Goal: Transaction & Acquisition: Purchase product/service

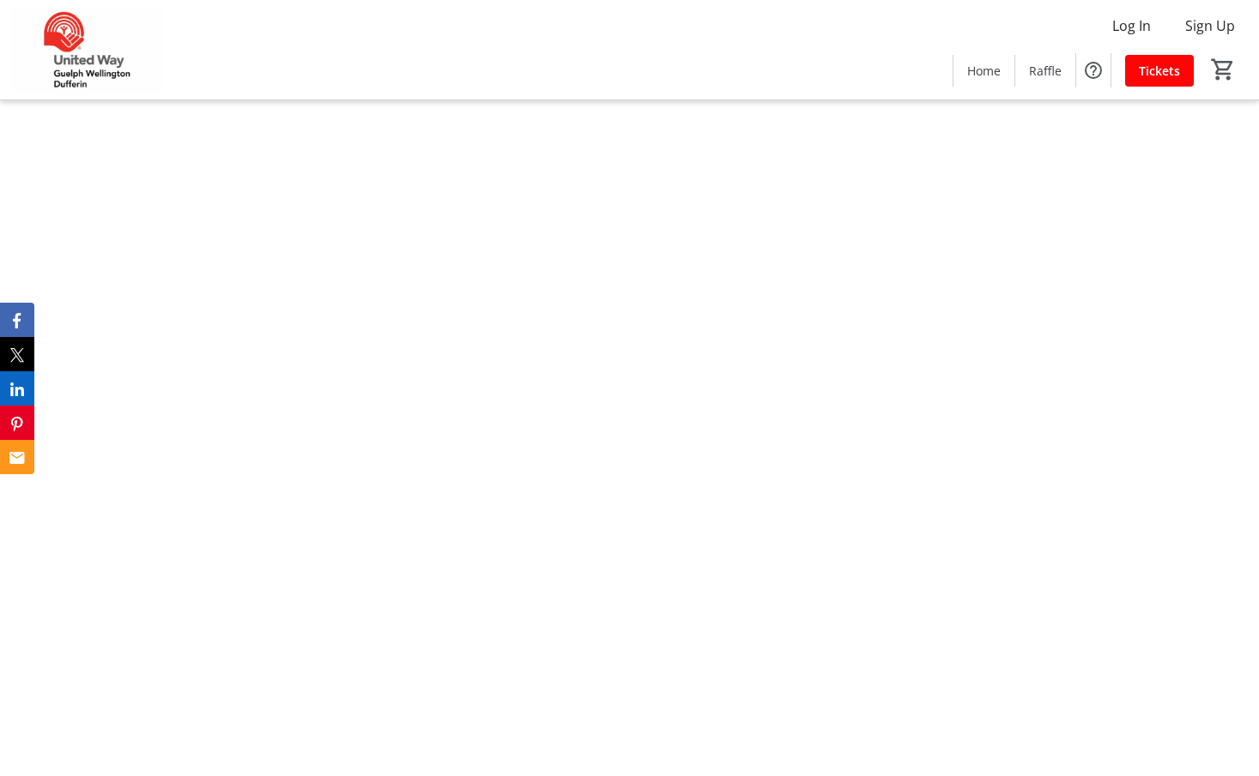
click at [936, 514] on div at bounding box center [629, 388] width 1259 height 776
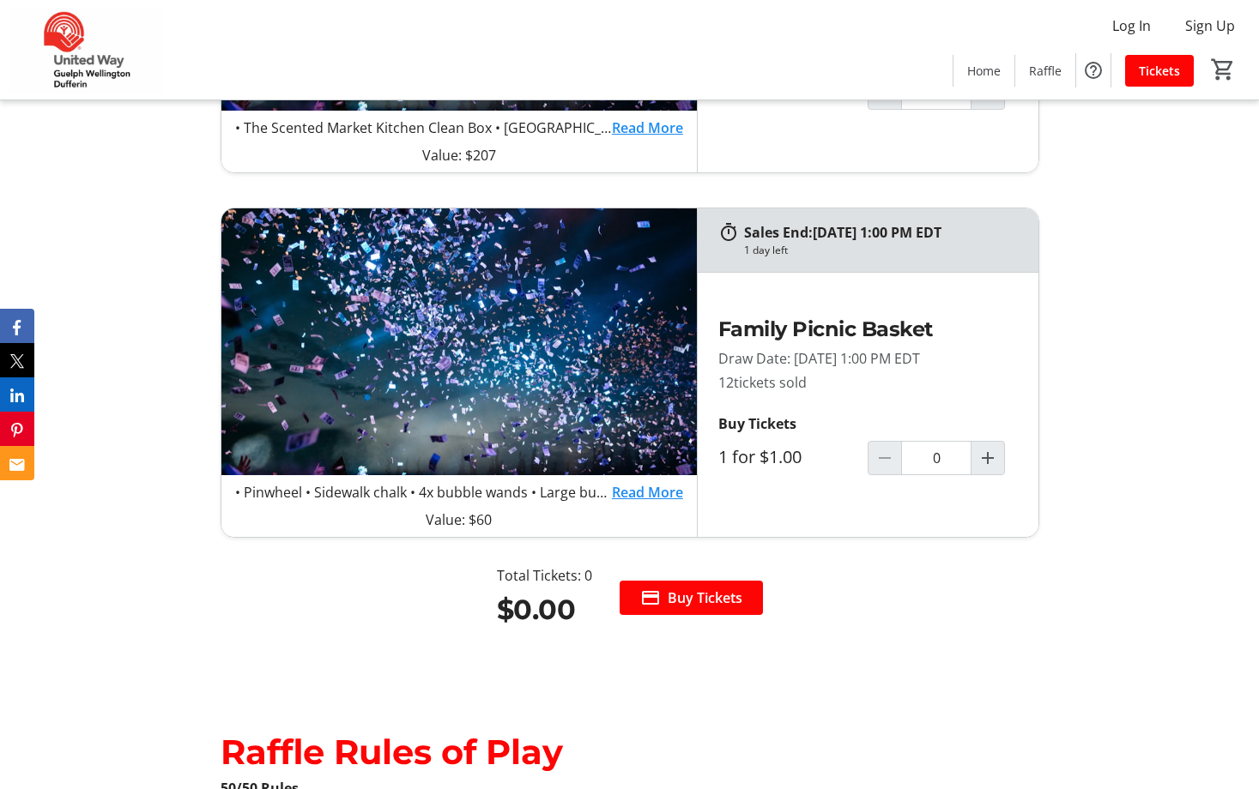
scroll to position [1716, 0]
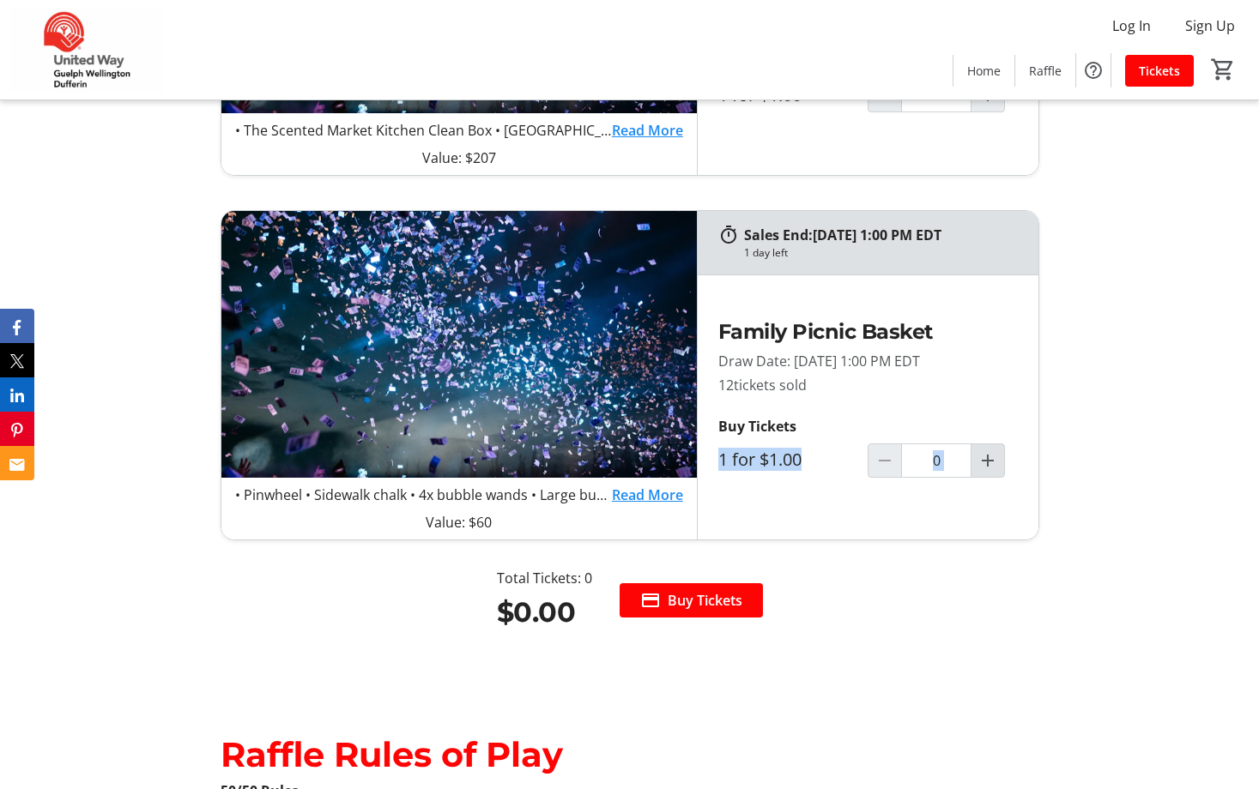
click at [1003, 456] on div "Buy Tickets 1 for $1.00 0" at bounding box center [867, 447] width 299 height 62
drag, startPoint x: 1003, startPoint y: 456, endPoint x: 988, endPoint y: 462, distance: 15.5
click at [988, 462] on mat-icon "Increment by one" at bounding box center [987, 460] width 21 height 21
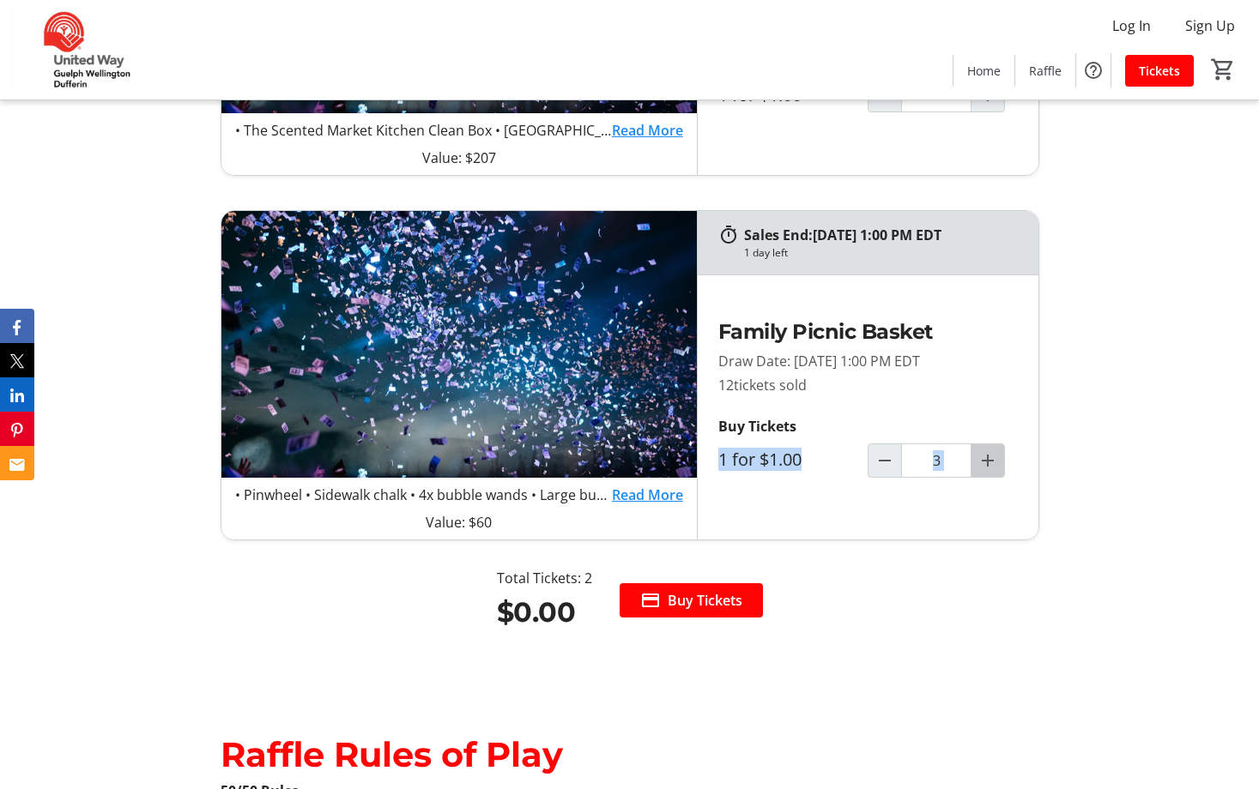
click at [988, 462] on mat-icon "Increment by one" at bounding box center [987, 460] width 21 height 21
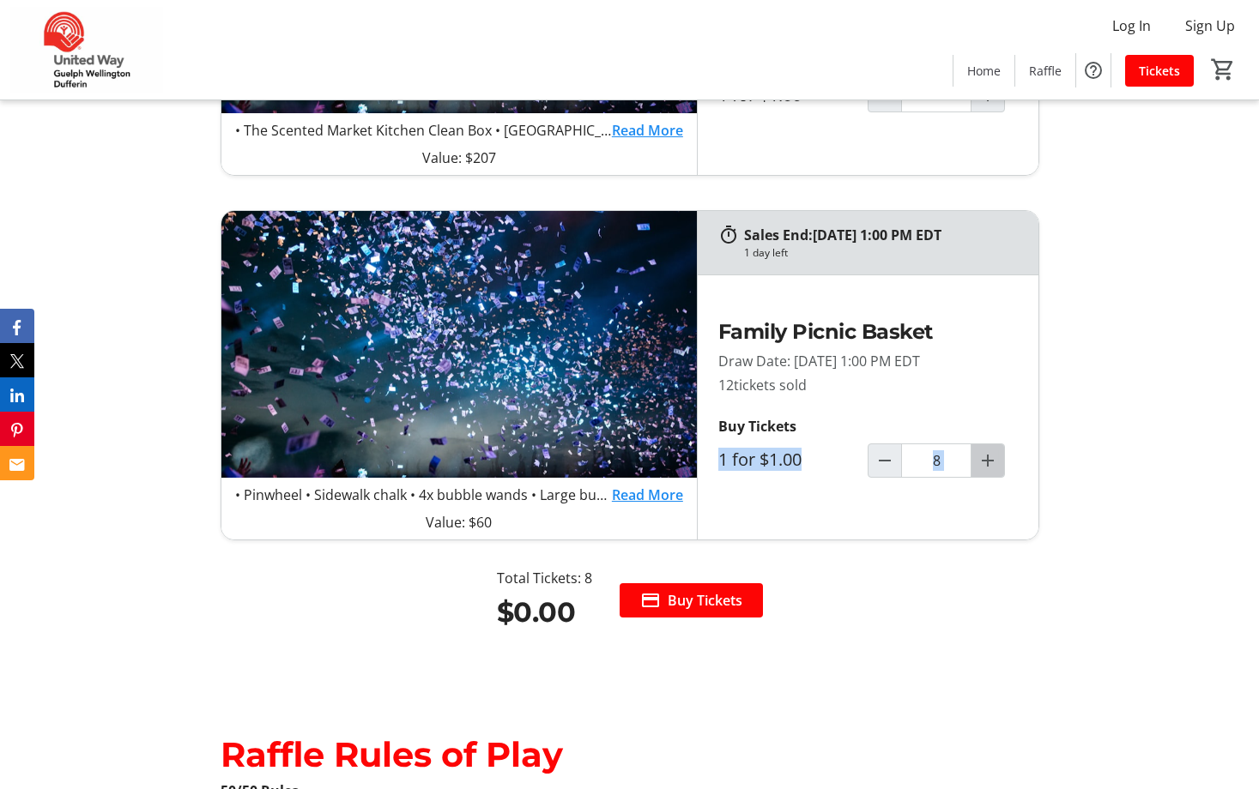
click at [988, 462] on mat-icon "Increment by one" at bounding box center [987, 460] width 21 height 21
click at [886, 462] on mat-icon "Decrement by one" at bounding box center [884, 460] width 21 height 21
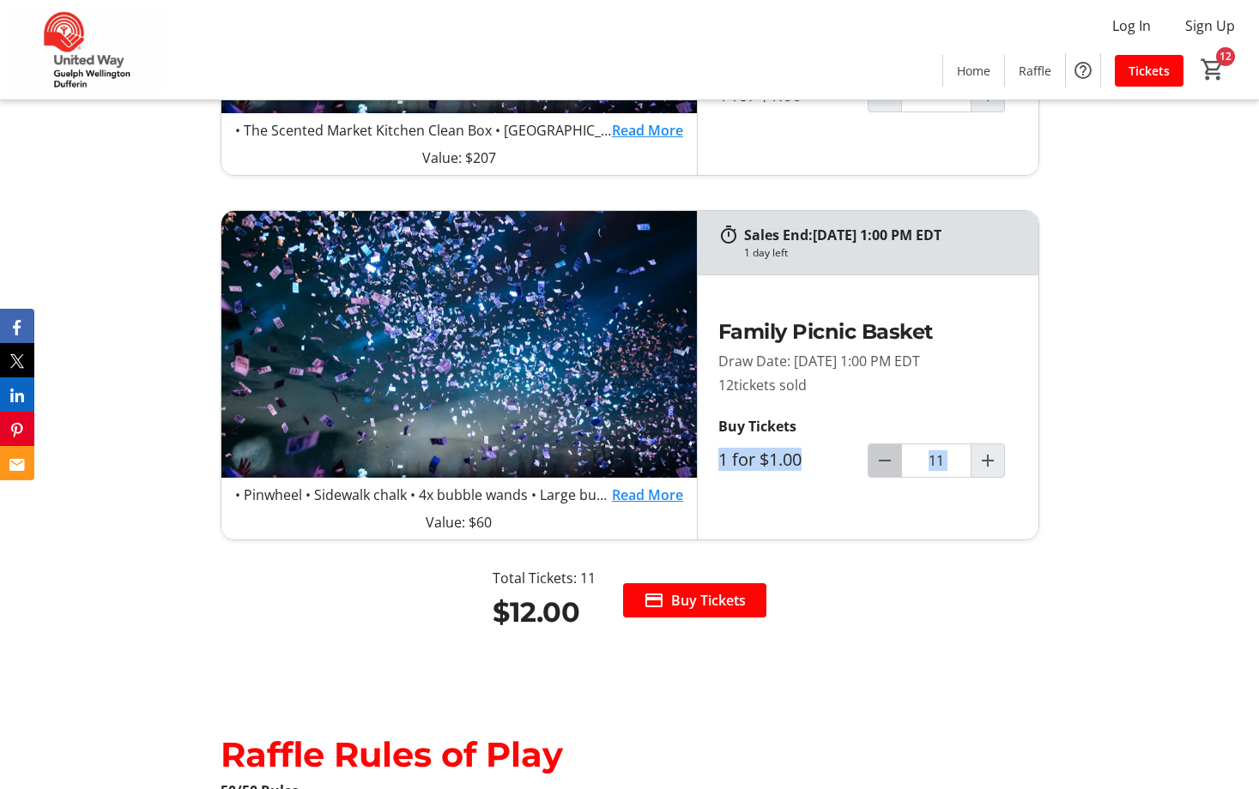
click at [886, 462] on mat-icon "Decrement by one" at bounding box center [884, 460] width 21 height 21
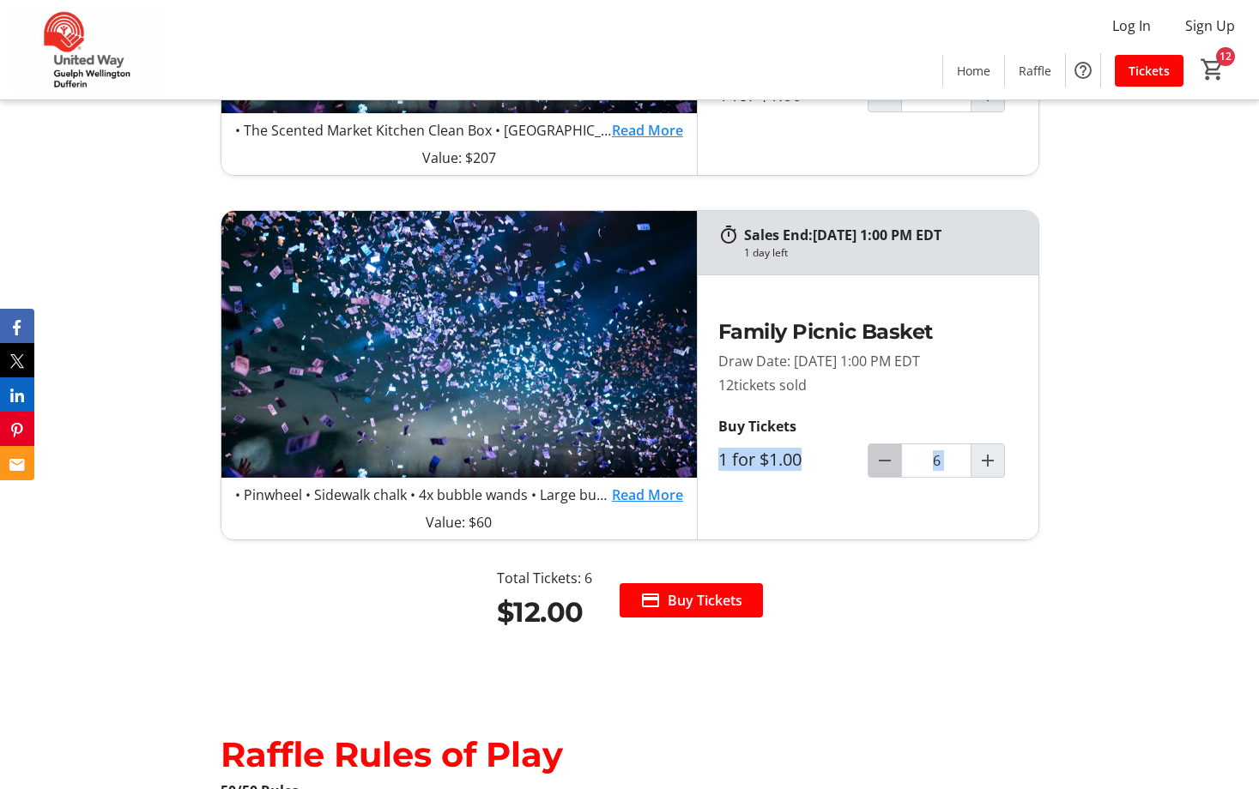
click at [886, 462] on mat-icon "Decrement by one" at bounding box center [884, 460] width 21 height 21
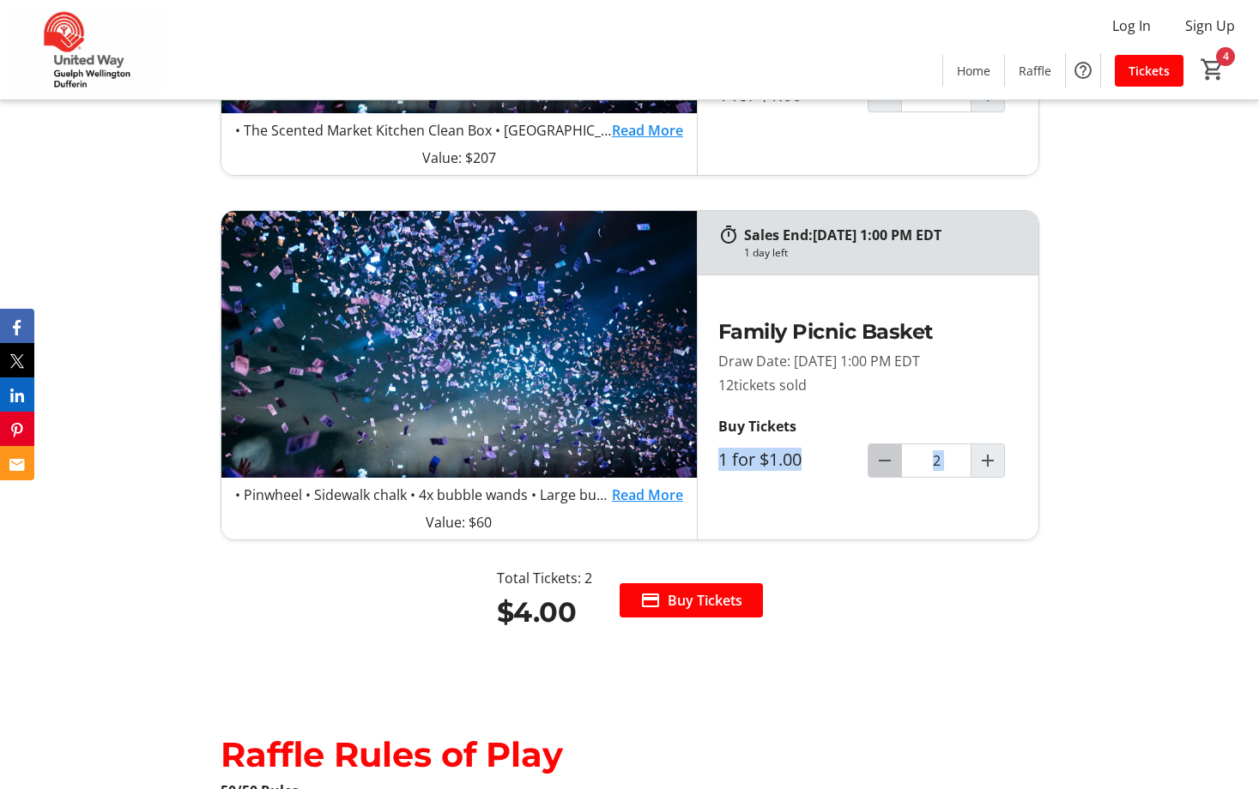
type input "1"
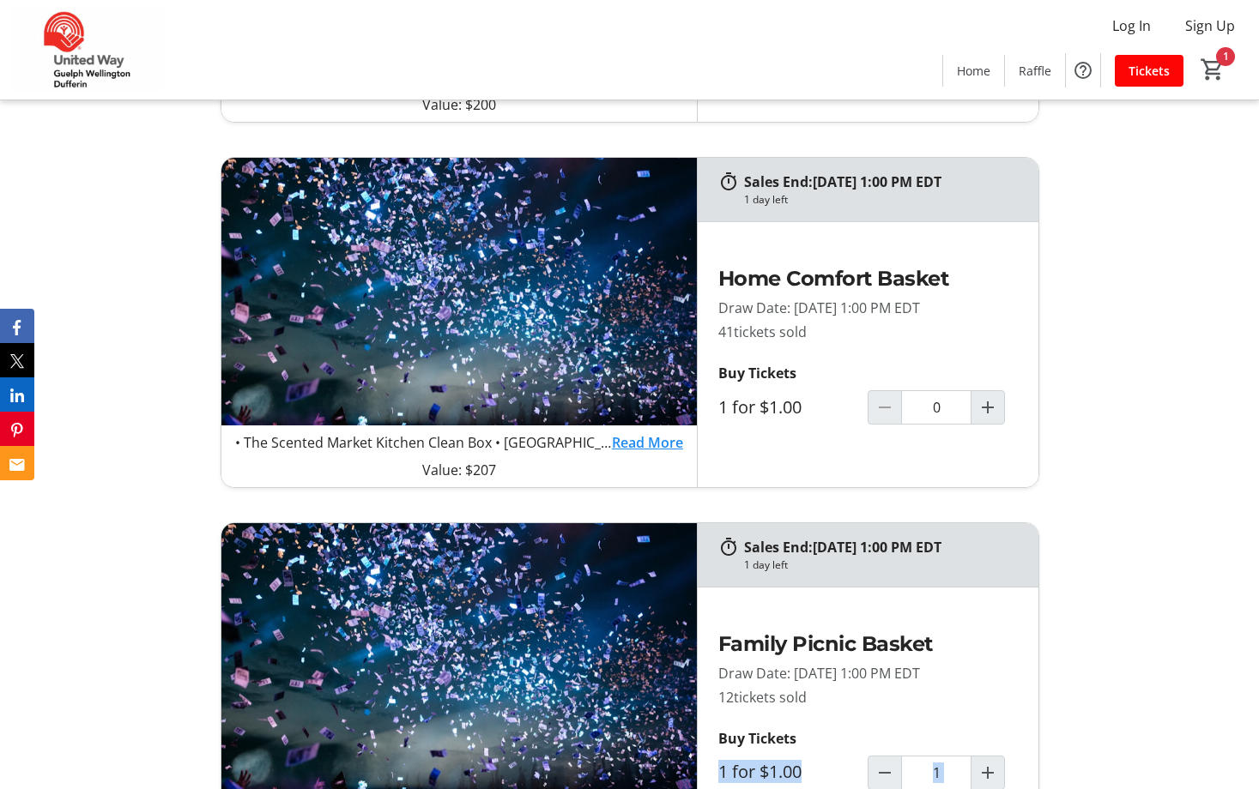
scroll to position [1373, 0]
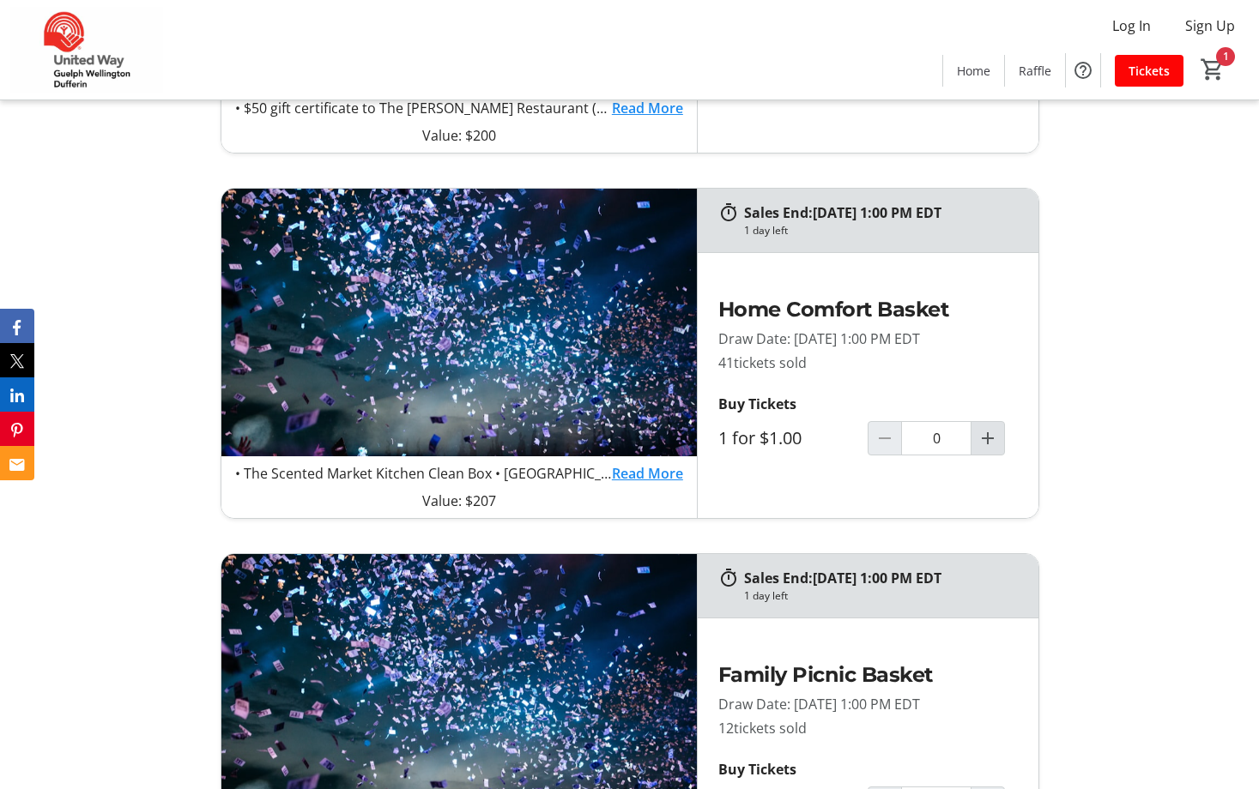
click at [985, 442] on mat-icon "Increment by one" at bounding box center [987, 438] width 21 height 21
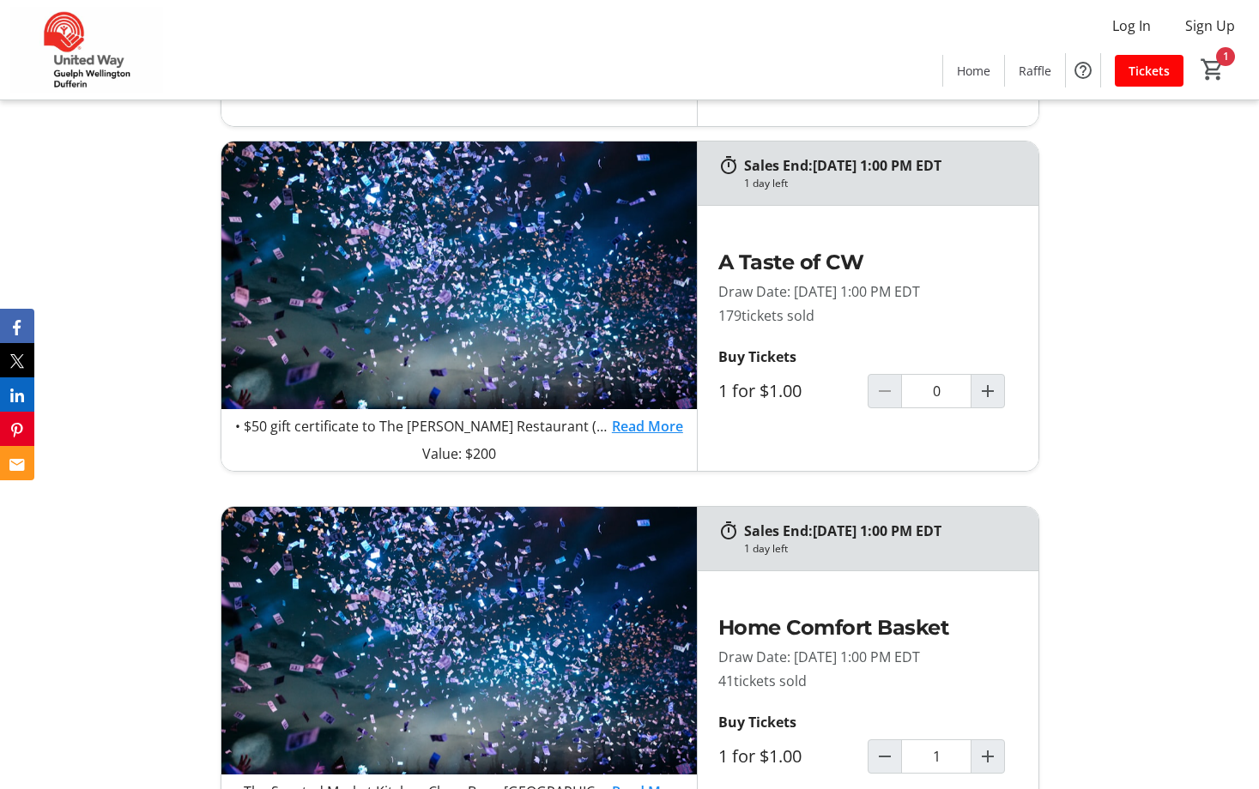
scroll to position [1029, 0]
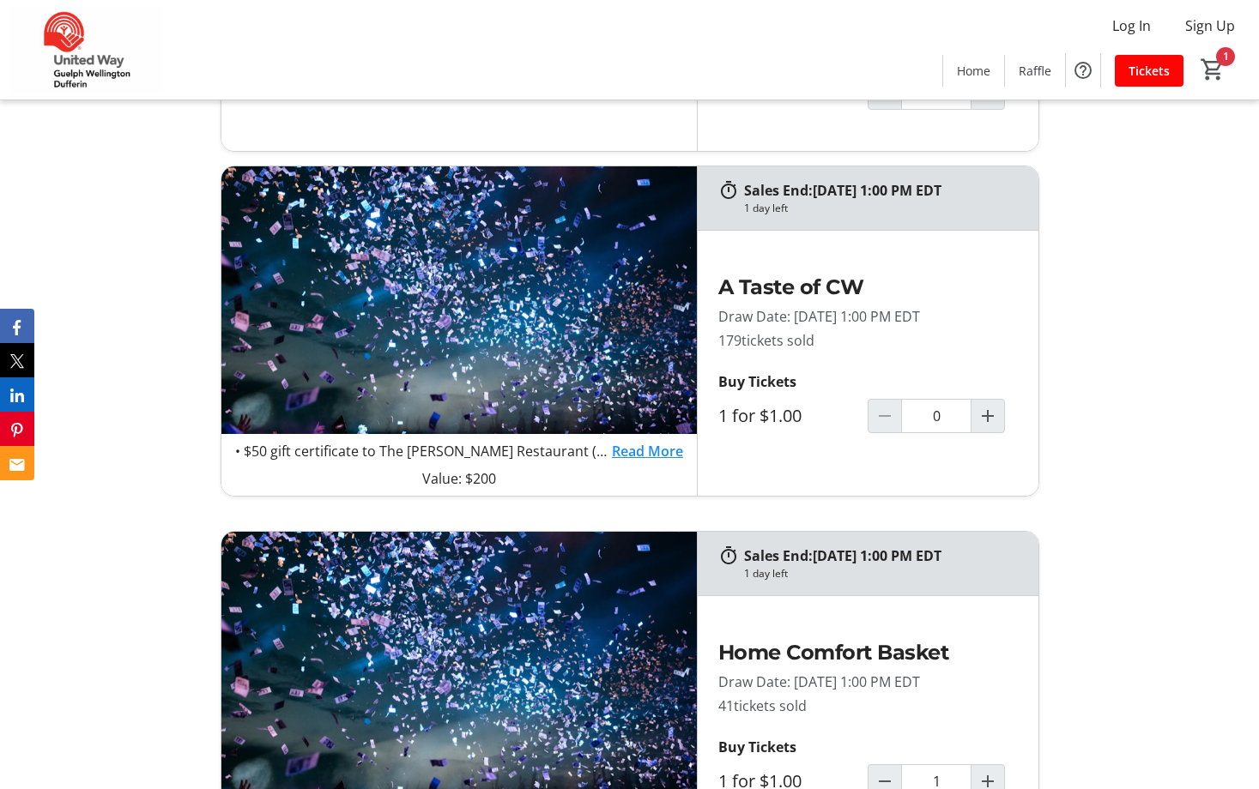
type input "1"
click at [995, 414] on mat-icon "Increment by one" at bounding box center [987, 416] width 21 height 21
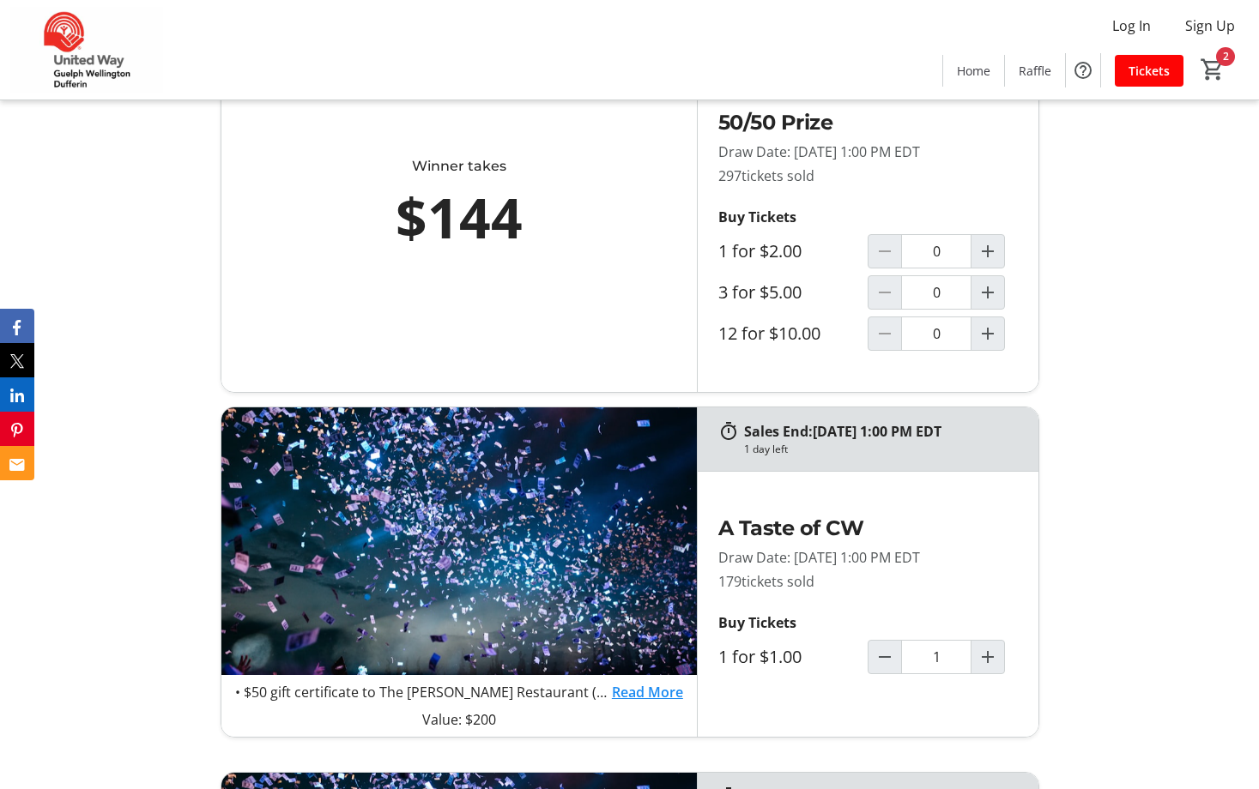
scroll to position [601, 0]
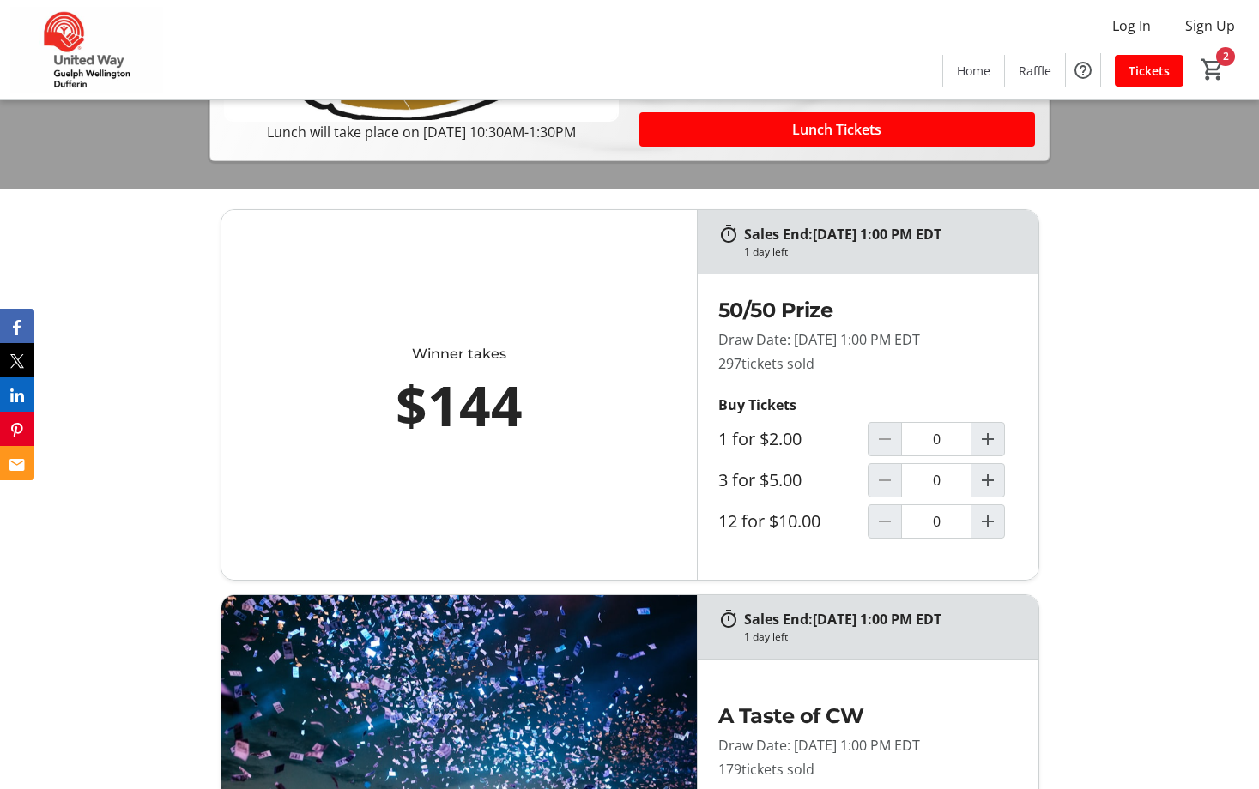
type input "1"
click at [994, 451] on span "Increment by one" at bounding box center [987, 439] width 33 height 33
type input "1"
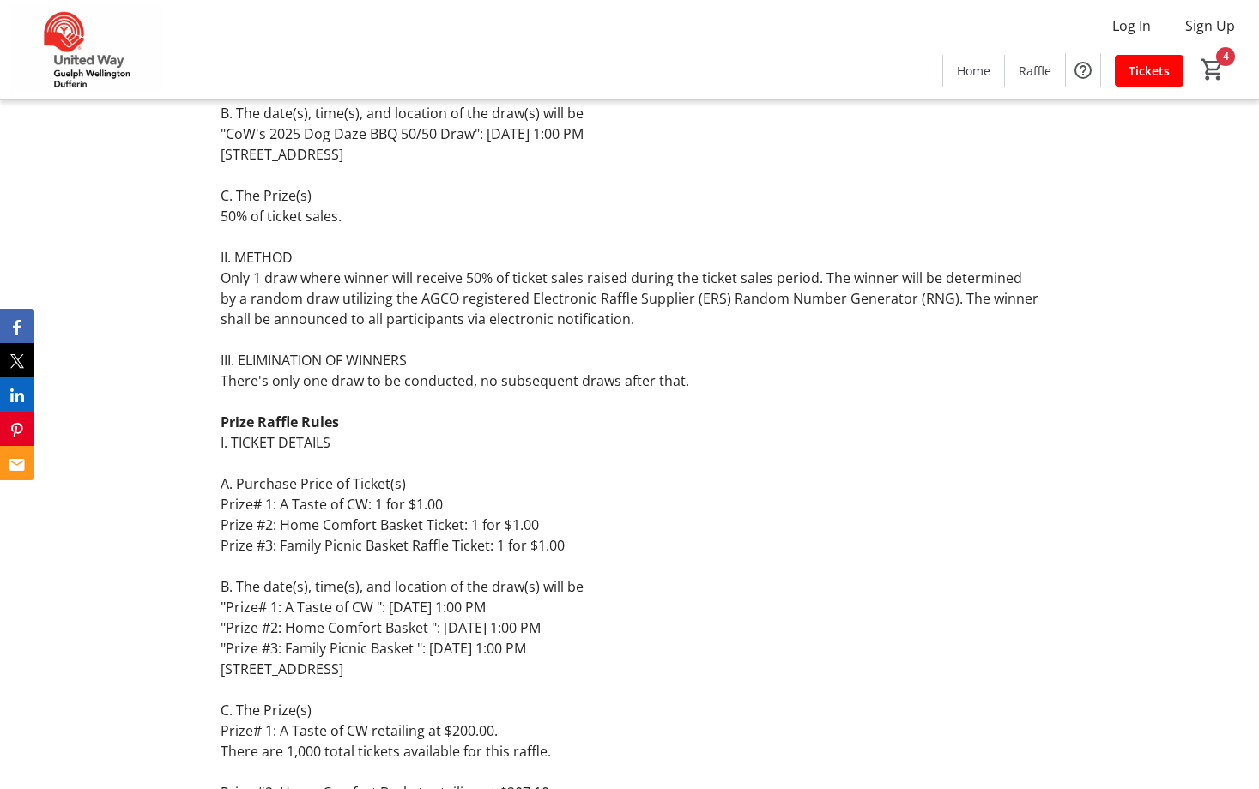
scroll to position [2917, 0]
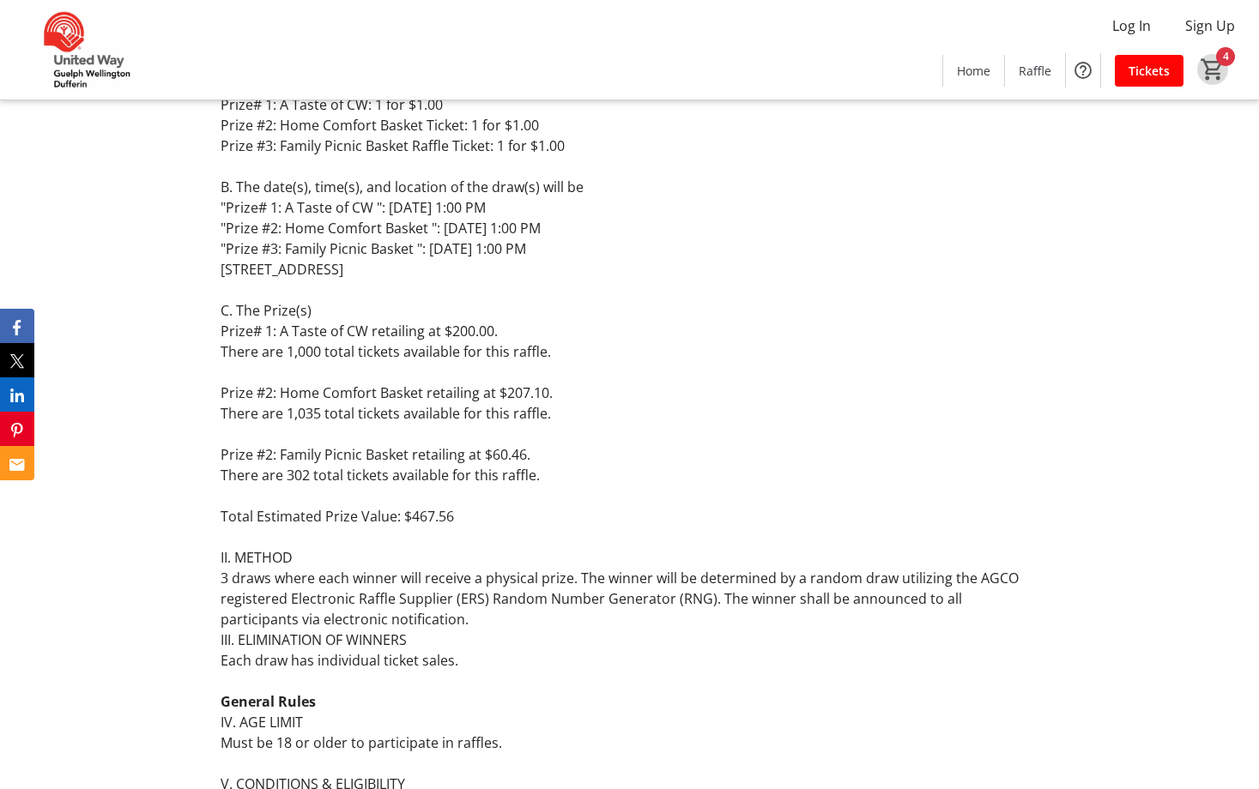
click at [1207, 81] on mat-icon "4" at bounding box center [1212, 70] width 26 height 26
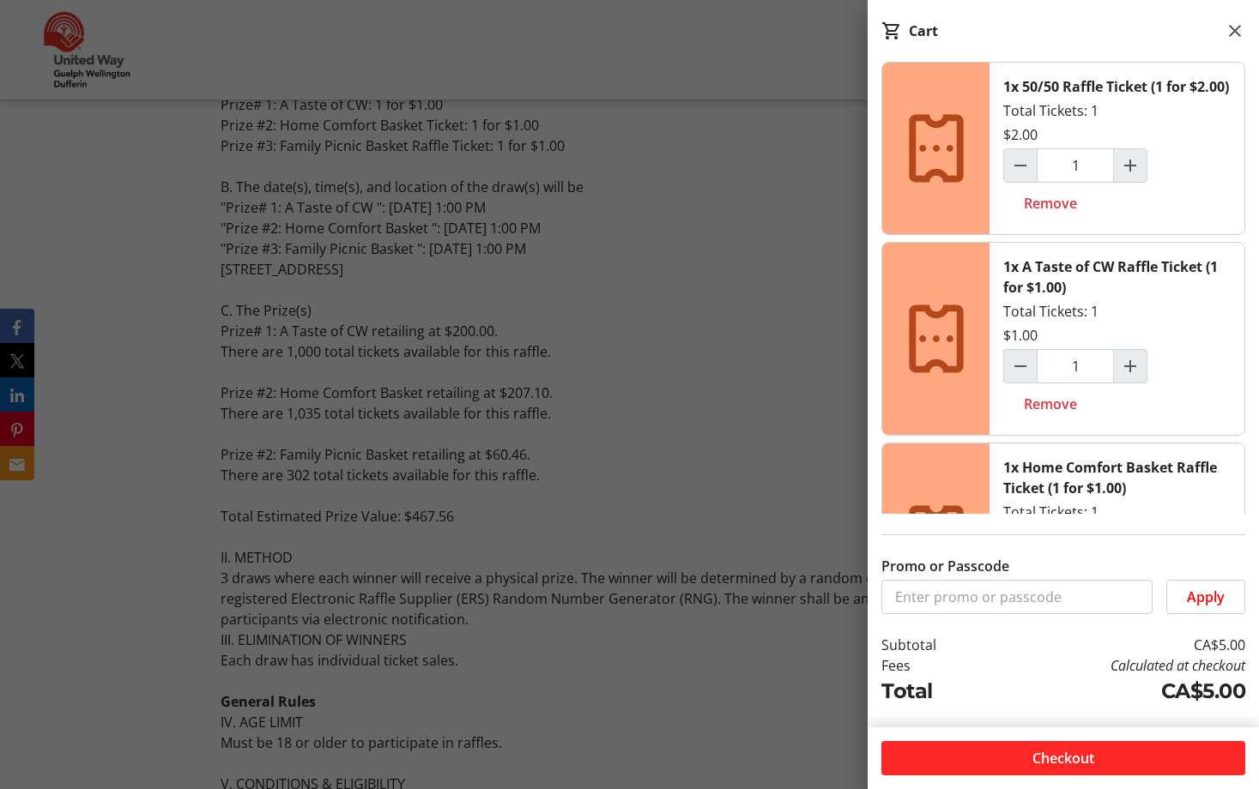
click at [1075, 755] on span "Checkout" at bounding box center [1063, 758] width 62 height 21
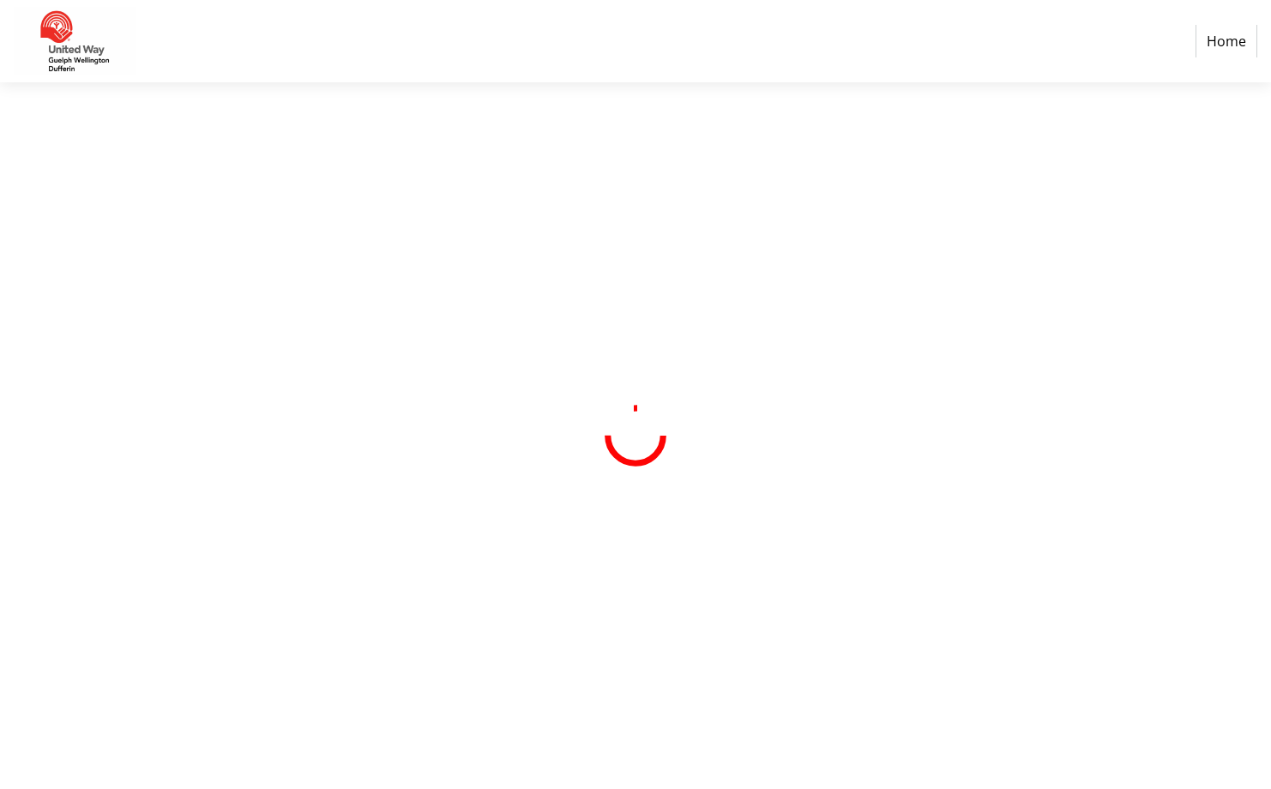
select select "CA"
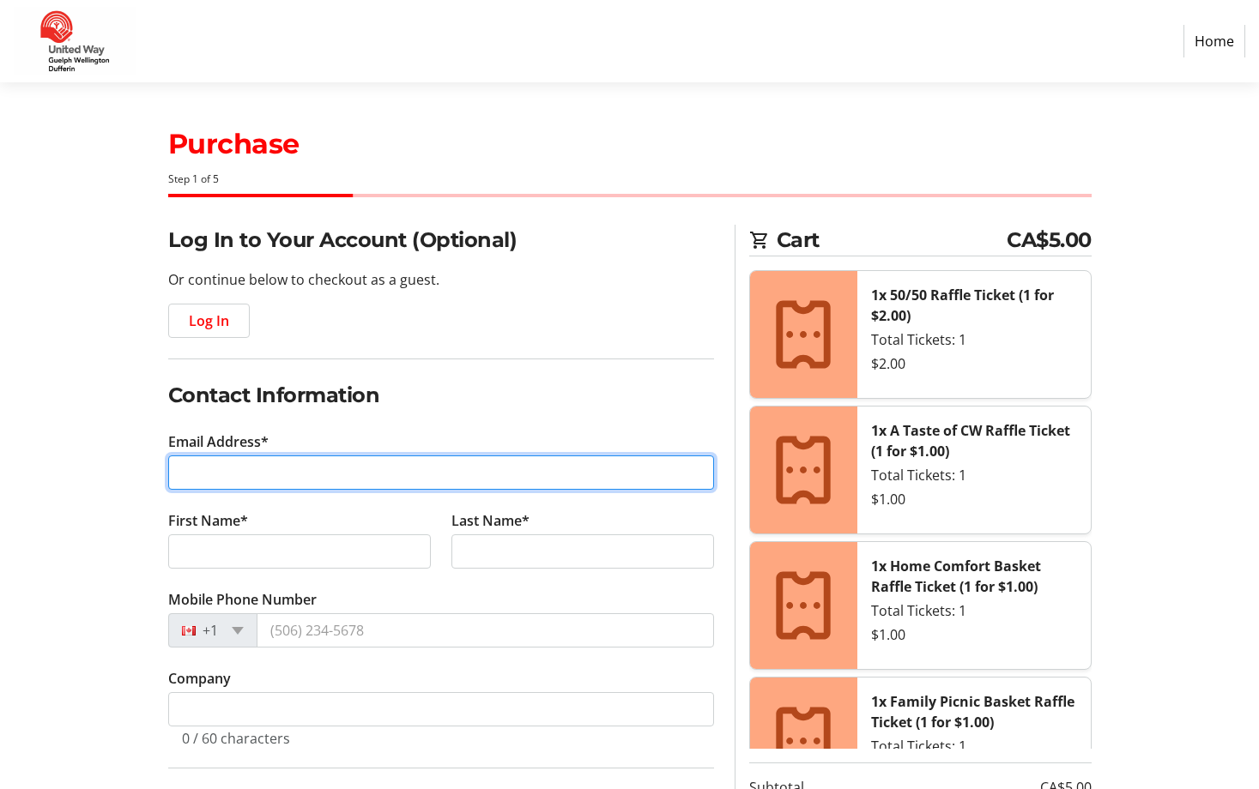
click at [190, 470] on input "Email Address*" at bounding box center [441, 473] width 546 height 34
type input "[EMAIL_ADDRESS][PERSON_NAME][DOMAIN_NAME]"
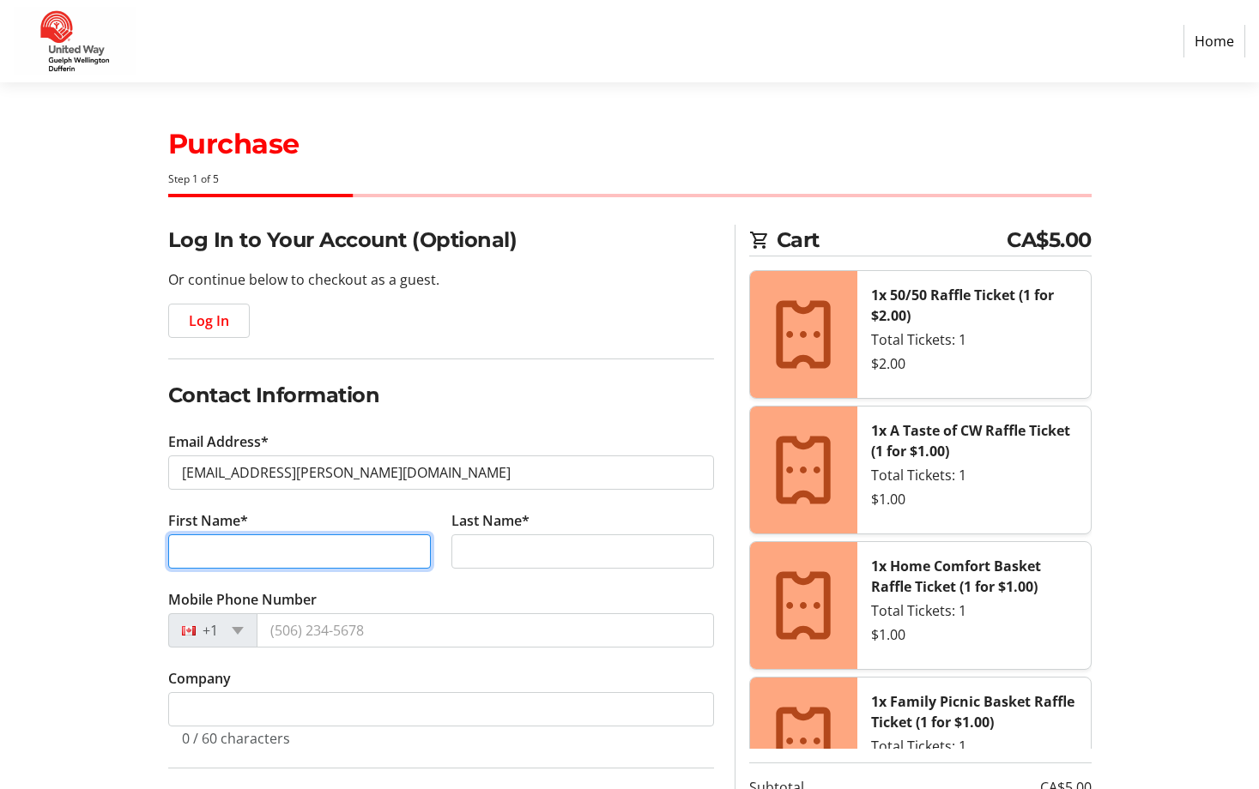
type input "(TEST) [PERSON_NAME]"
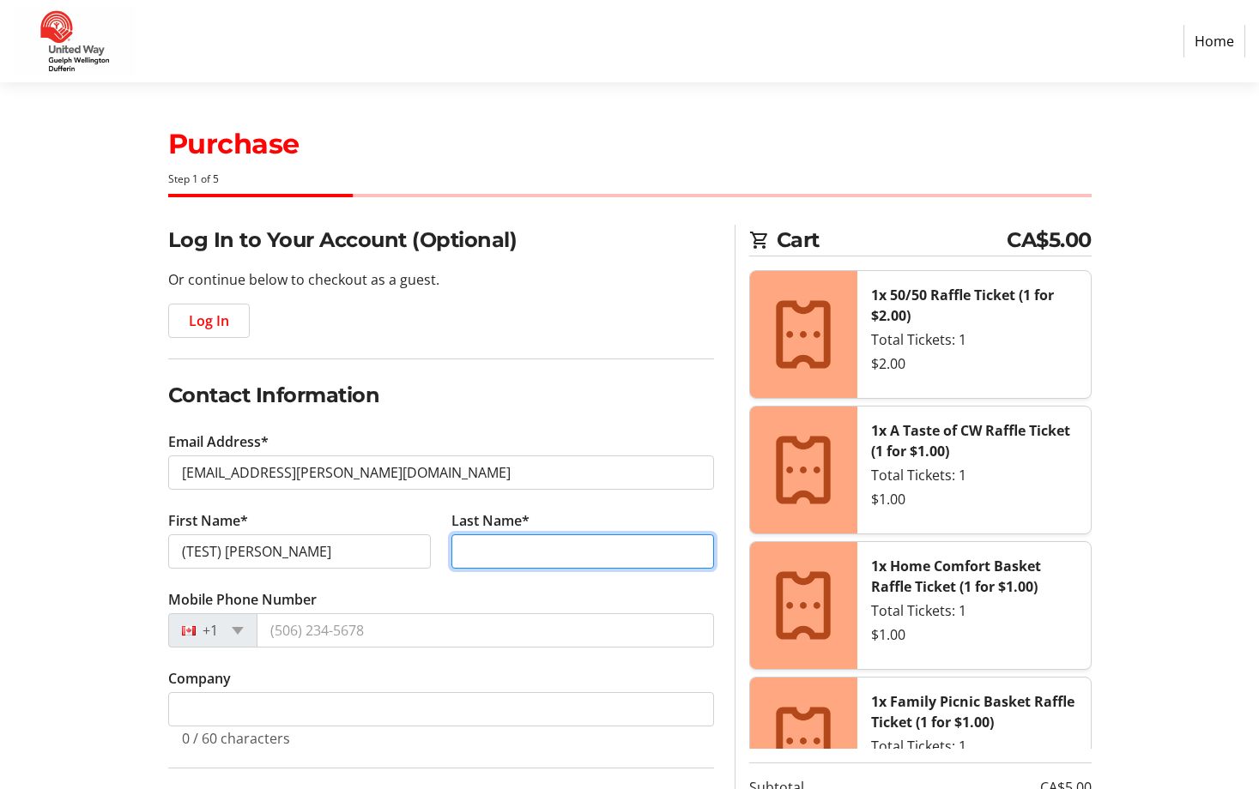
type input "[PERSON_NAME]"
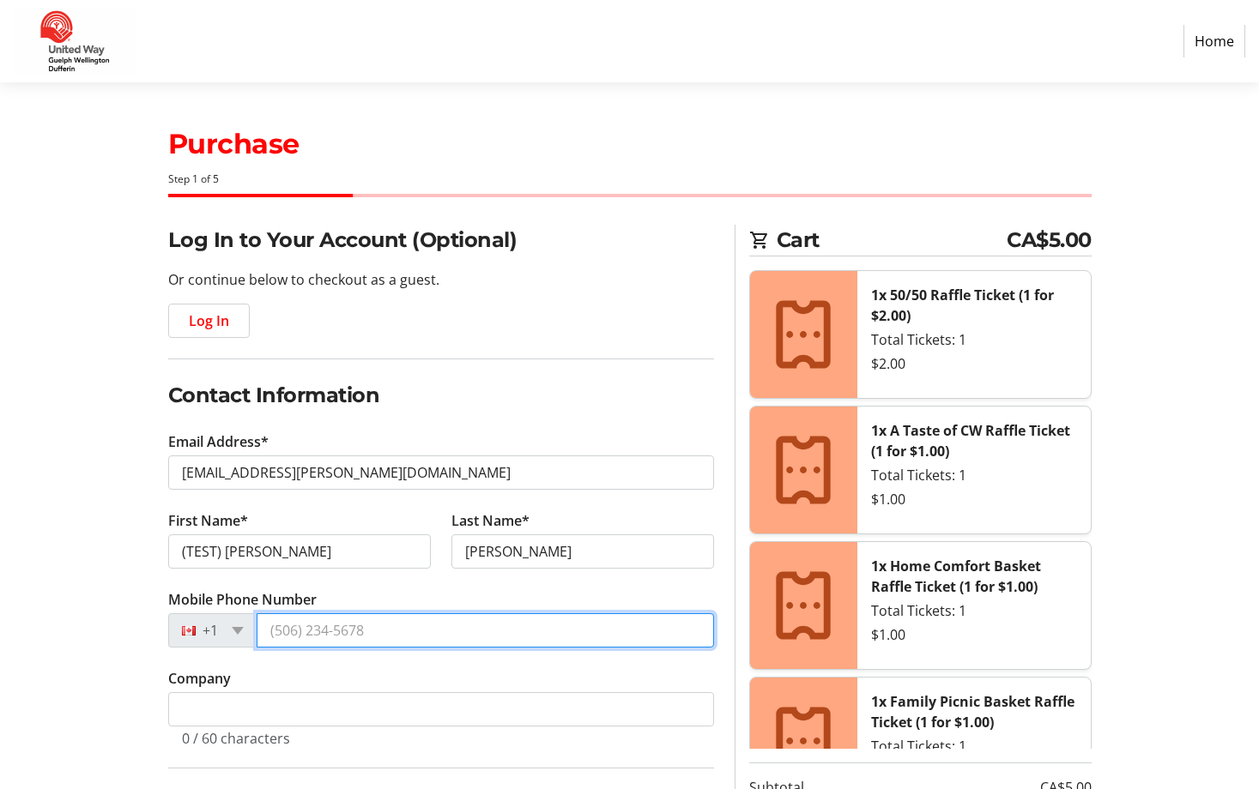
type input "[PHONE_NUMBER]"
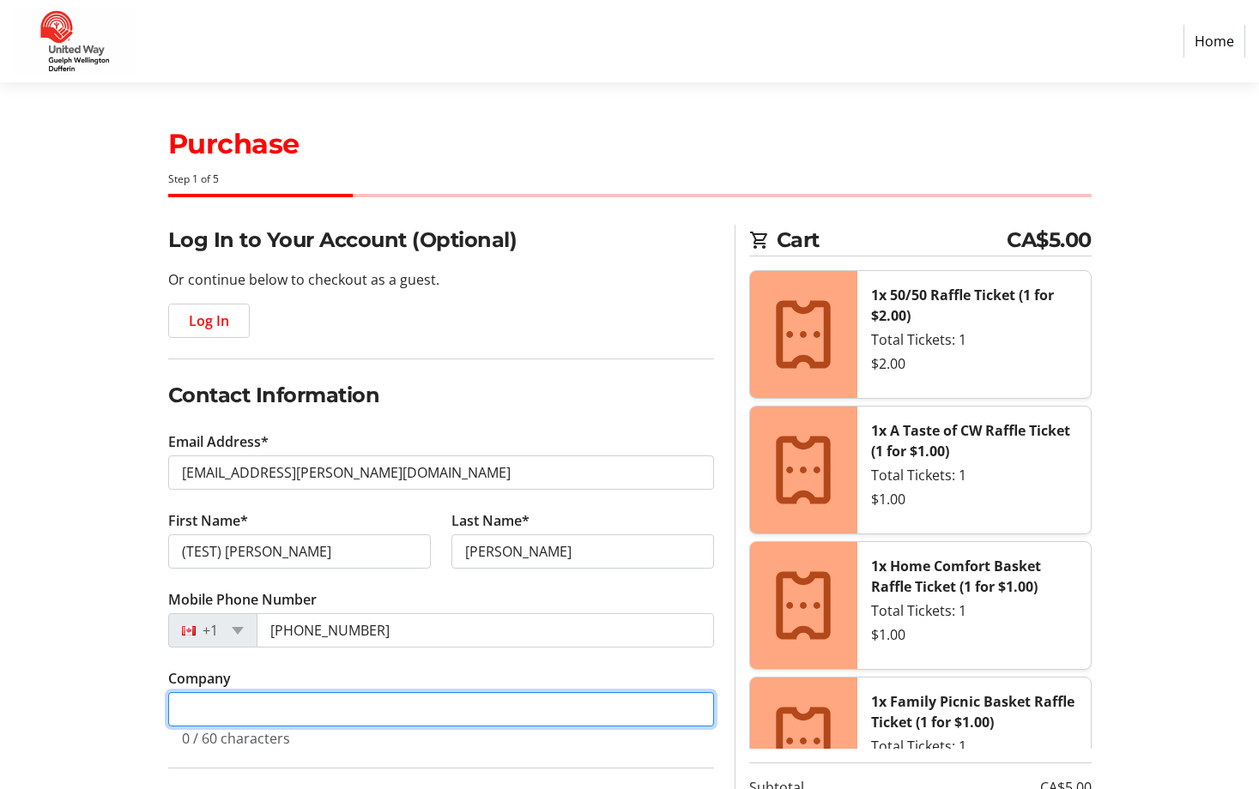
type input "[GEOGRAPHIC_DATA]"
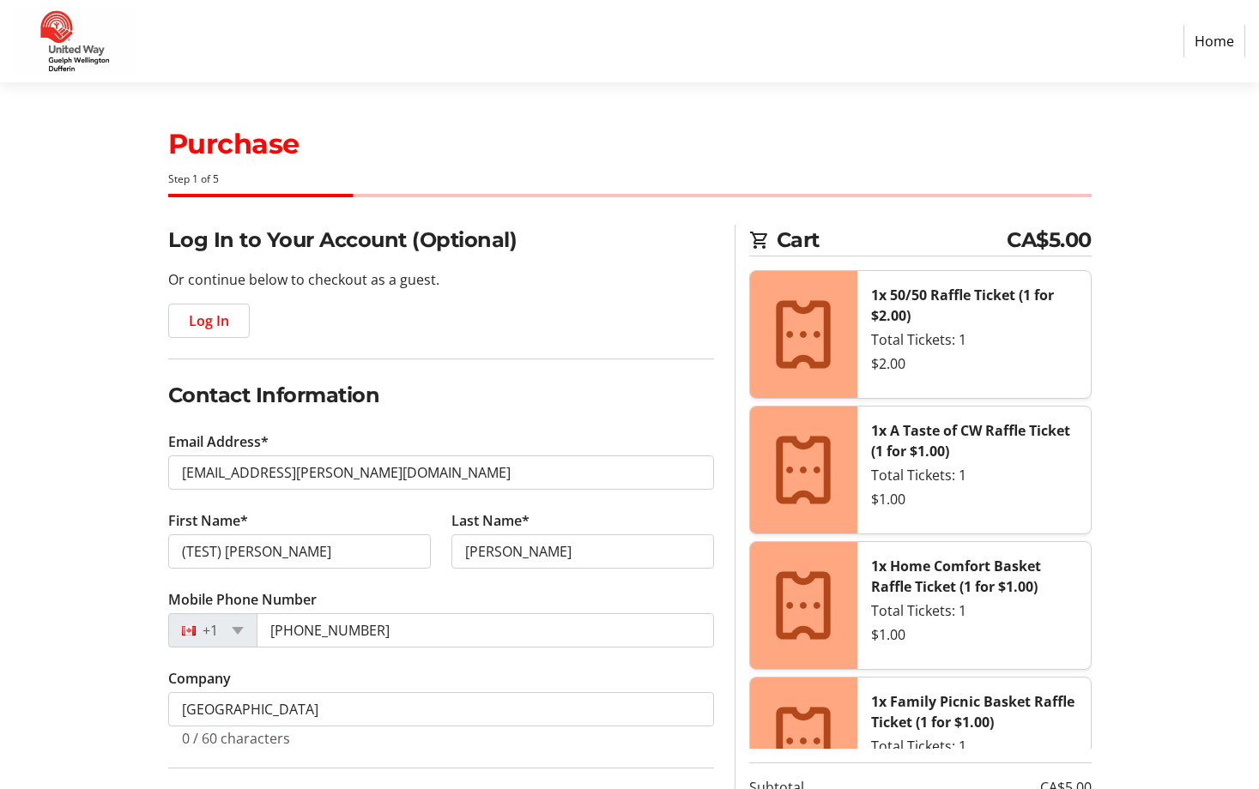
type input "[STREET_ADDRESS]"
type input "Guelph"
select select "ON"
type input "N1H 3K3"
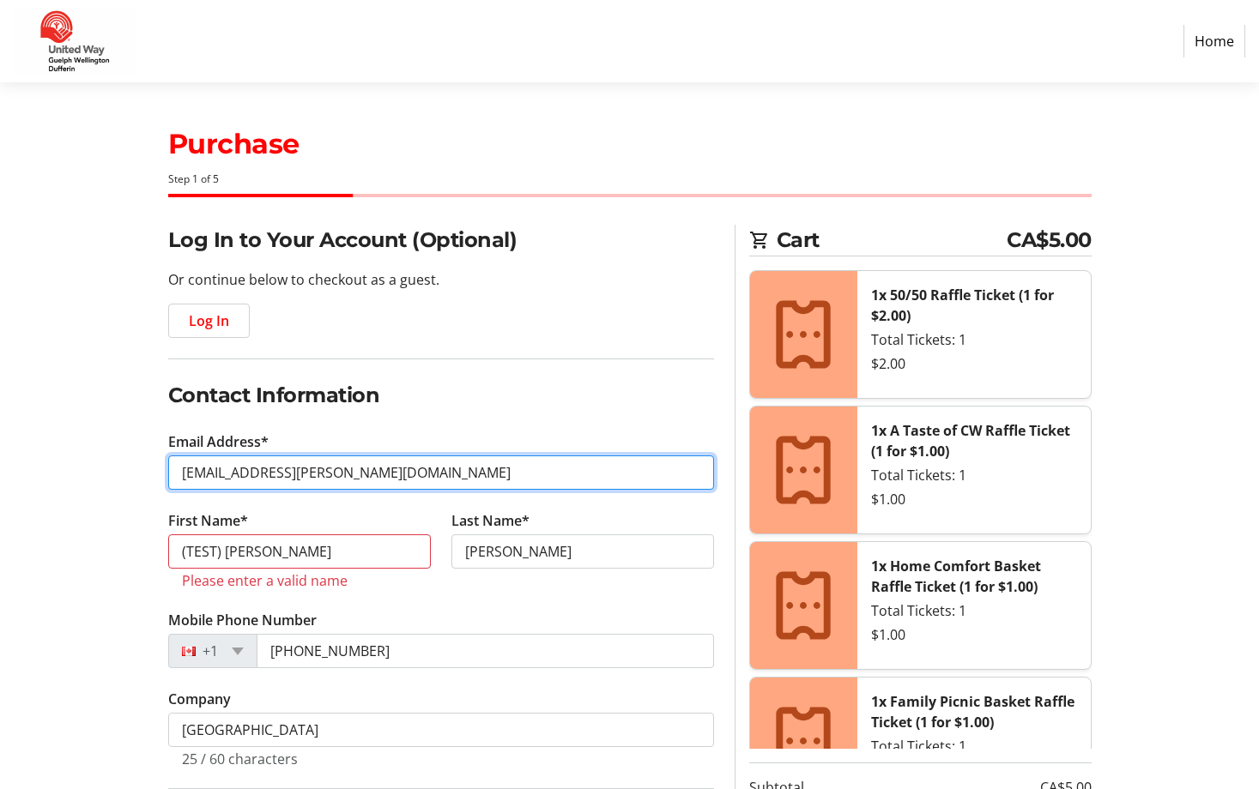
type input "[EMAIL_ADDRESS][DOMAIN_NAME]"
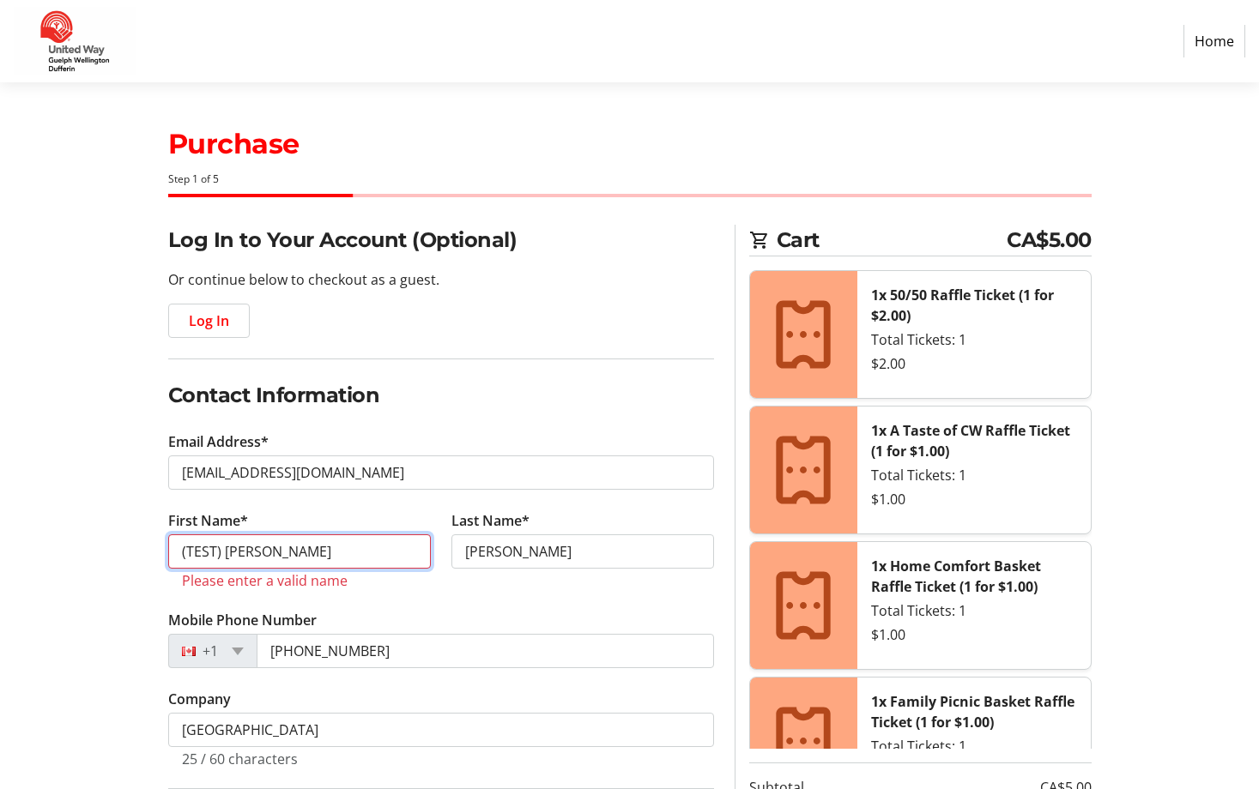
drag, startPoint x: 225, startPoint y: 549, endPoint x: 104, endPoint y: 558, distance: 121.3
click at [104, 558] on div "Log In to Your Account (Optional) Or continue below to checkout as a guest. Log…" at bounding box center [629, 757] width 1132 height 1065
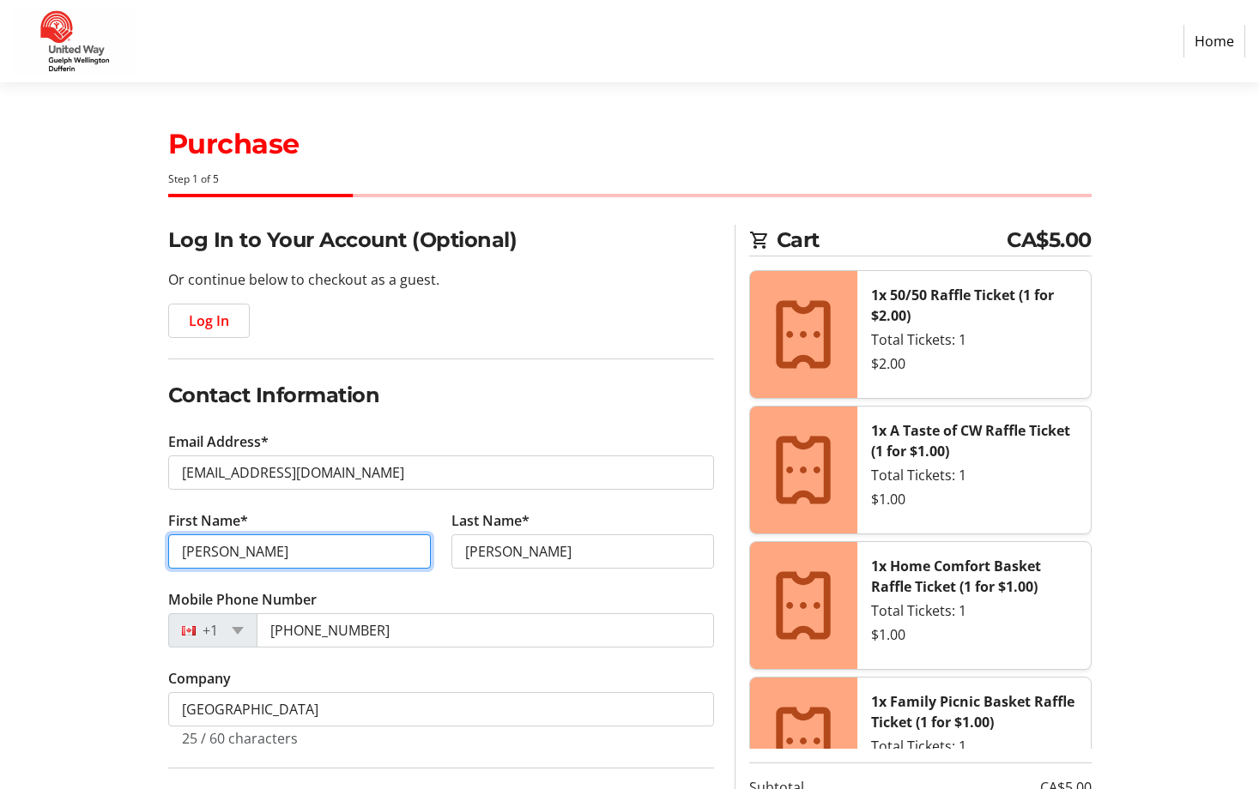
type input "[PERSON_NAME]"
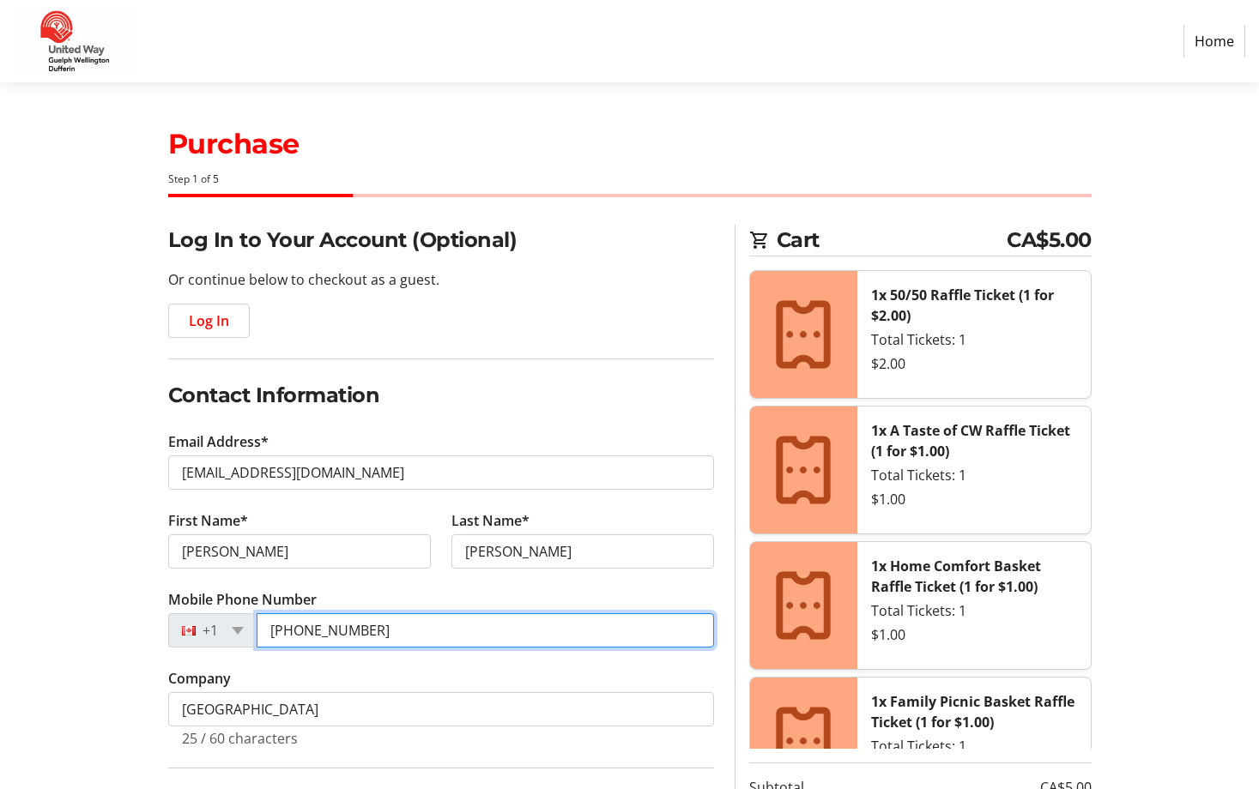
click at [450, 636] on input "[PHONE_NUMBER]" at bounding box center [485, 630] width 457 height 34
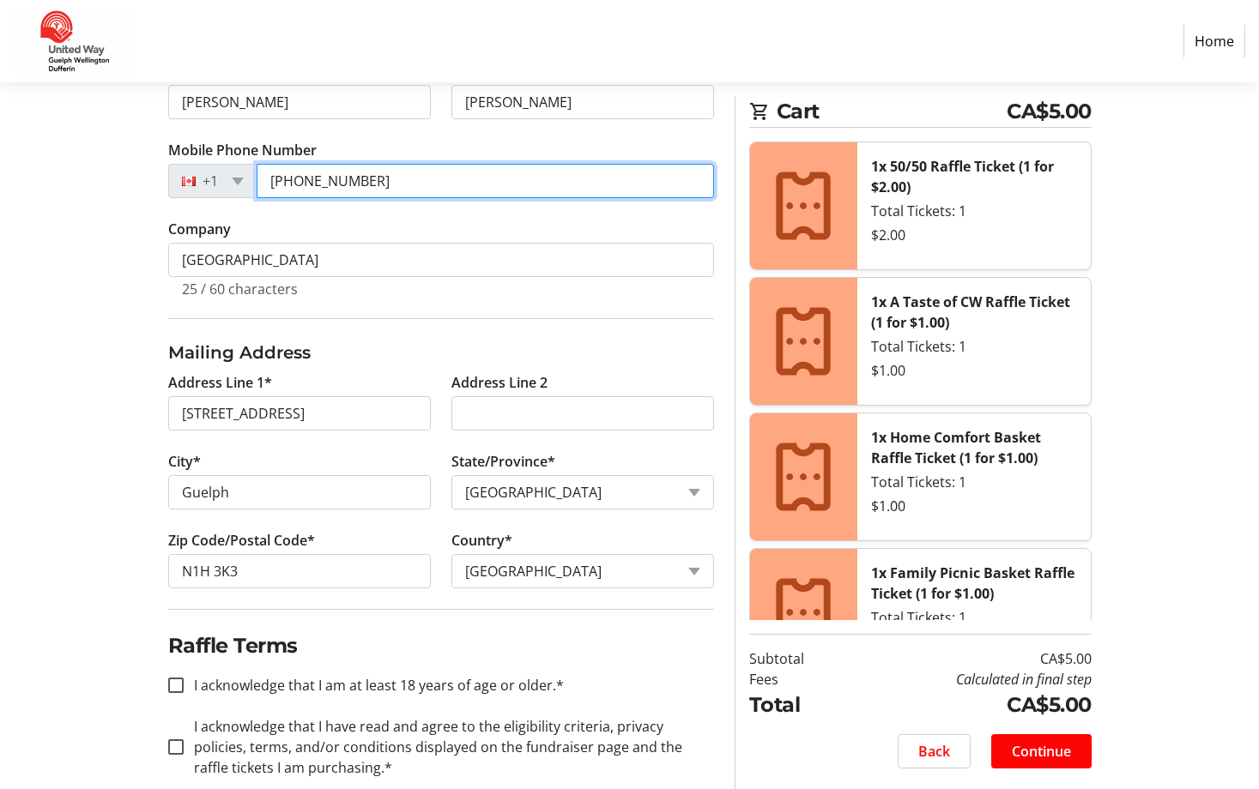
scroll to position [480, 0]
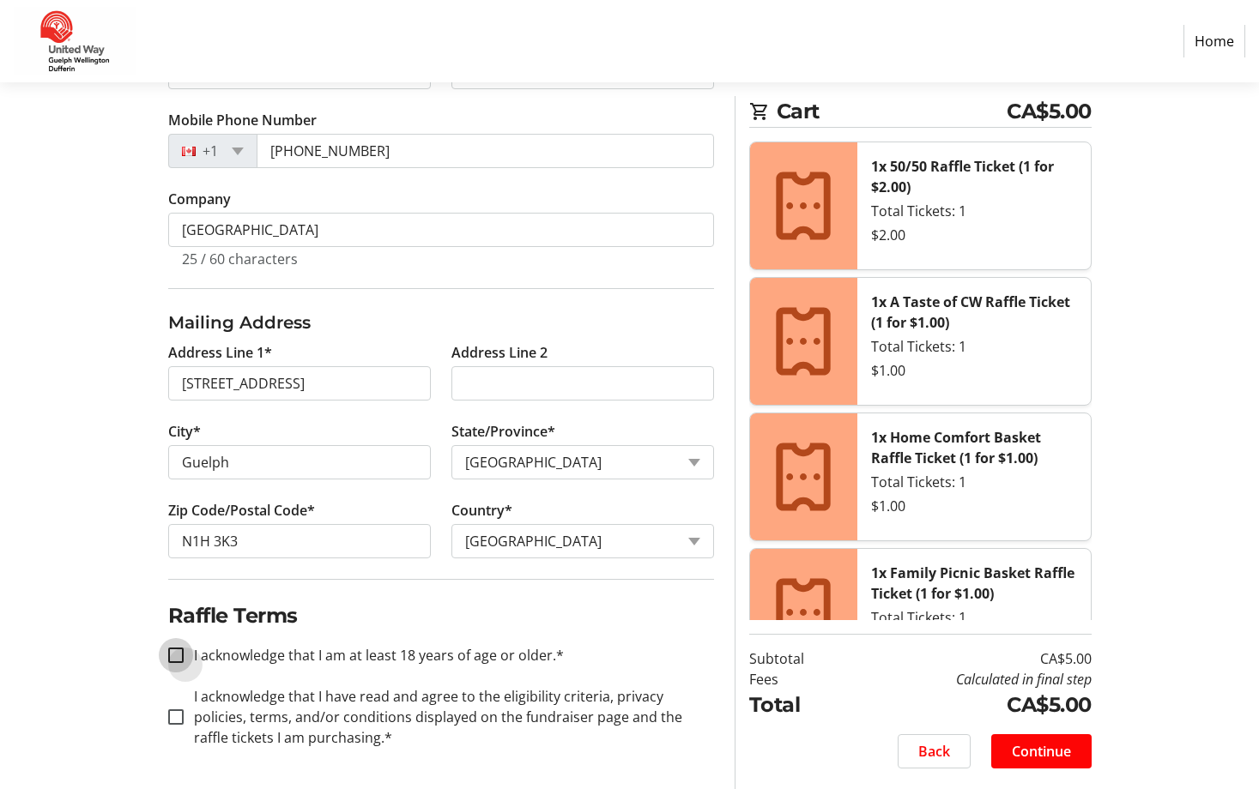
click at [182, 653] on input "I acknowledge that I am at least 18 years of age or older.*" at bounding box center [175, 655] width 15 height 15
checkbox input "true"
click at [179, 711] on input "I acknowledge that I have read and agree to the eligibility criteria, privacy p…" at bounding box center [175, 716] width 15 height 15
checkbox input "true"
click at [1024, 747] on span "Continue" at bounding box center [1040, 751] width 59 height 21
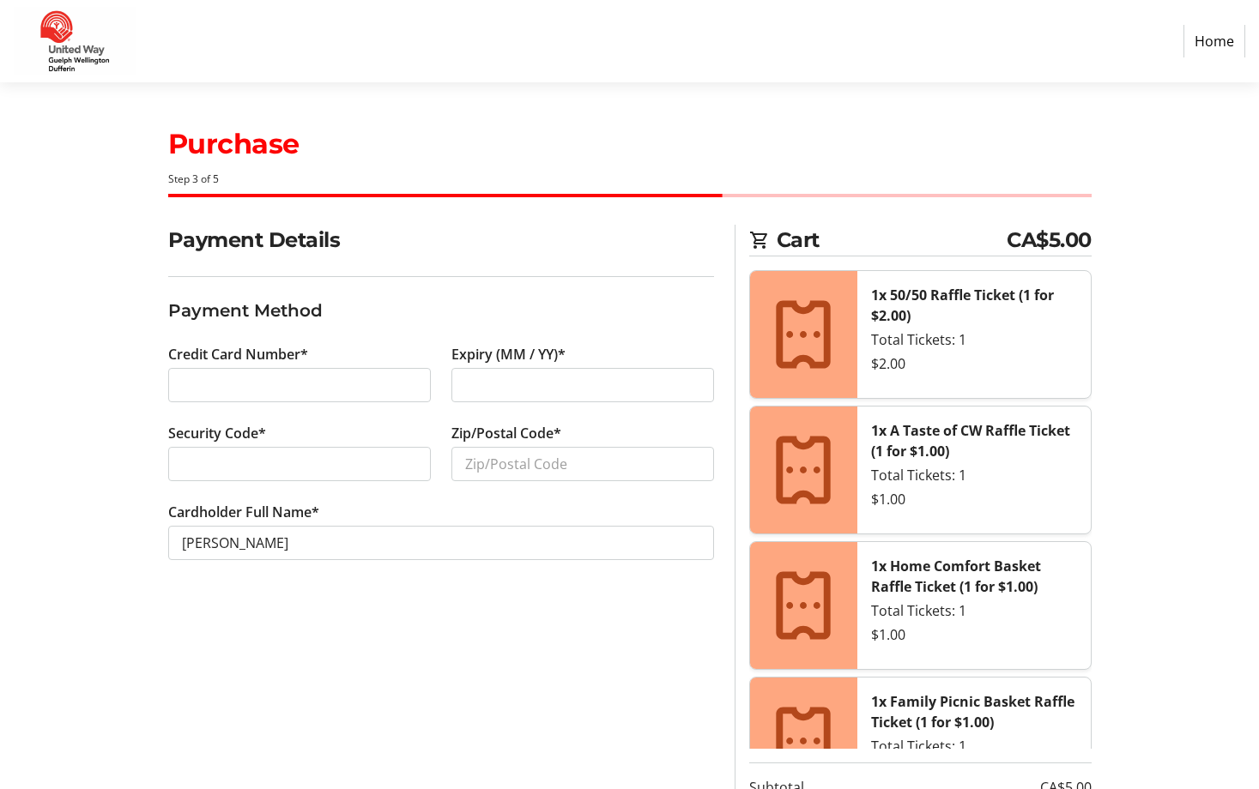
click at [182, 497] on div "Credit Card Number* Expiry (MM / YY)* Security Code* Zip/Postal Code* Cardholde…" at bounding box center [441, 462] width 566 height 237
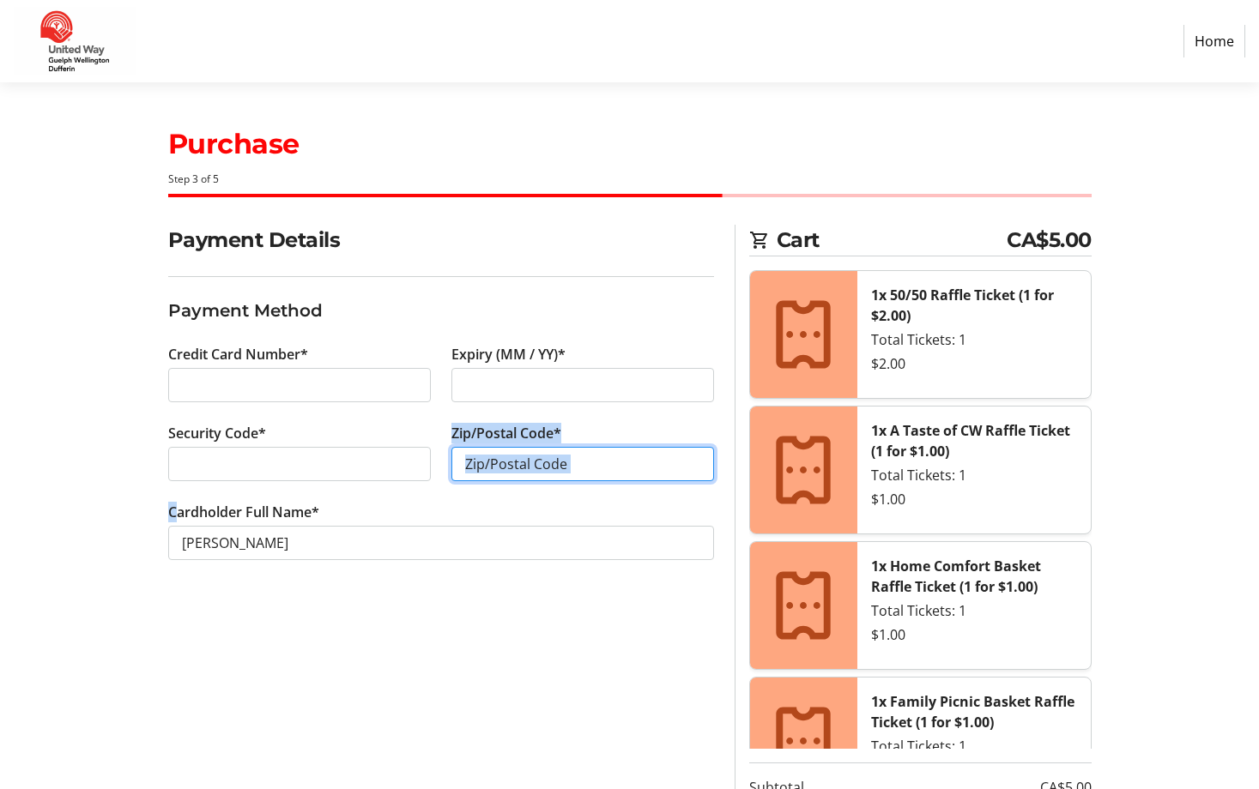
click at [499, 465] on input "Zip/Postal Code*" at bounding box center [582, 464] width 263 height 34
type input "n"
type input "N1H 3K3"
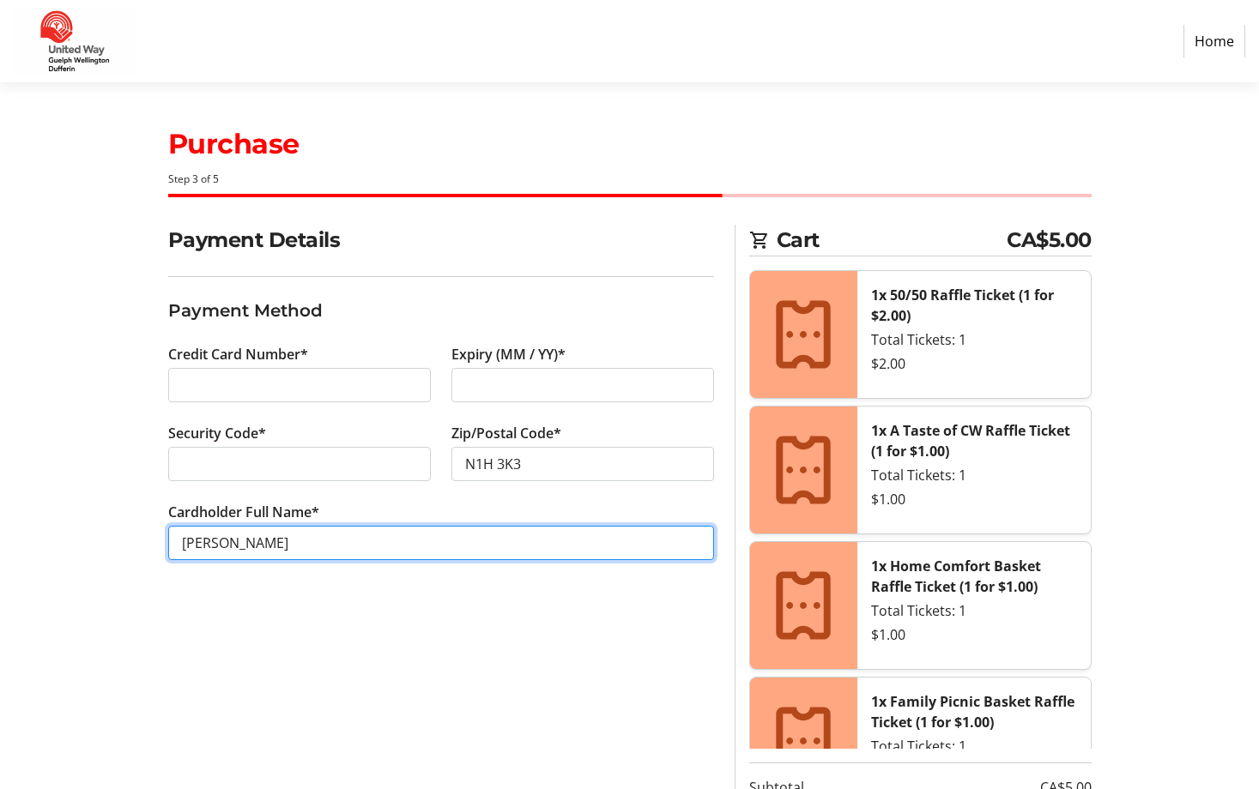
click at [214, 543] on input "[PERSON_NAME]" at bounding box center [441, 543] width 546 height 34
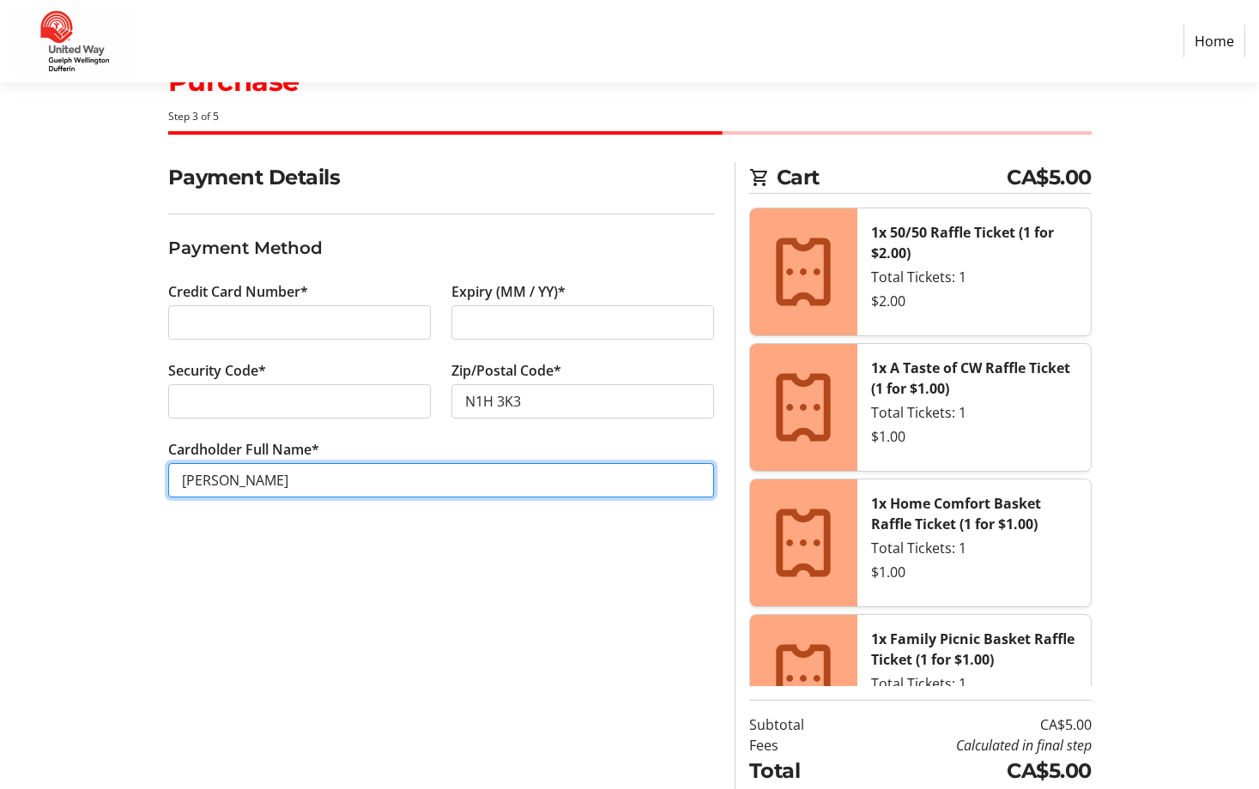
scroll to position [129, 0]
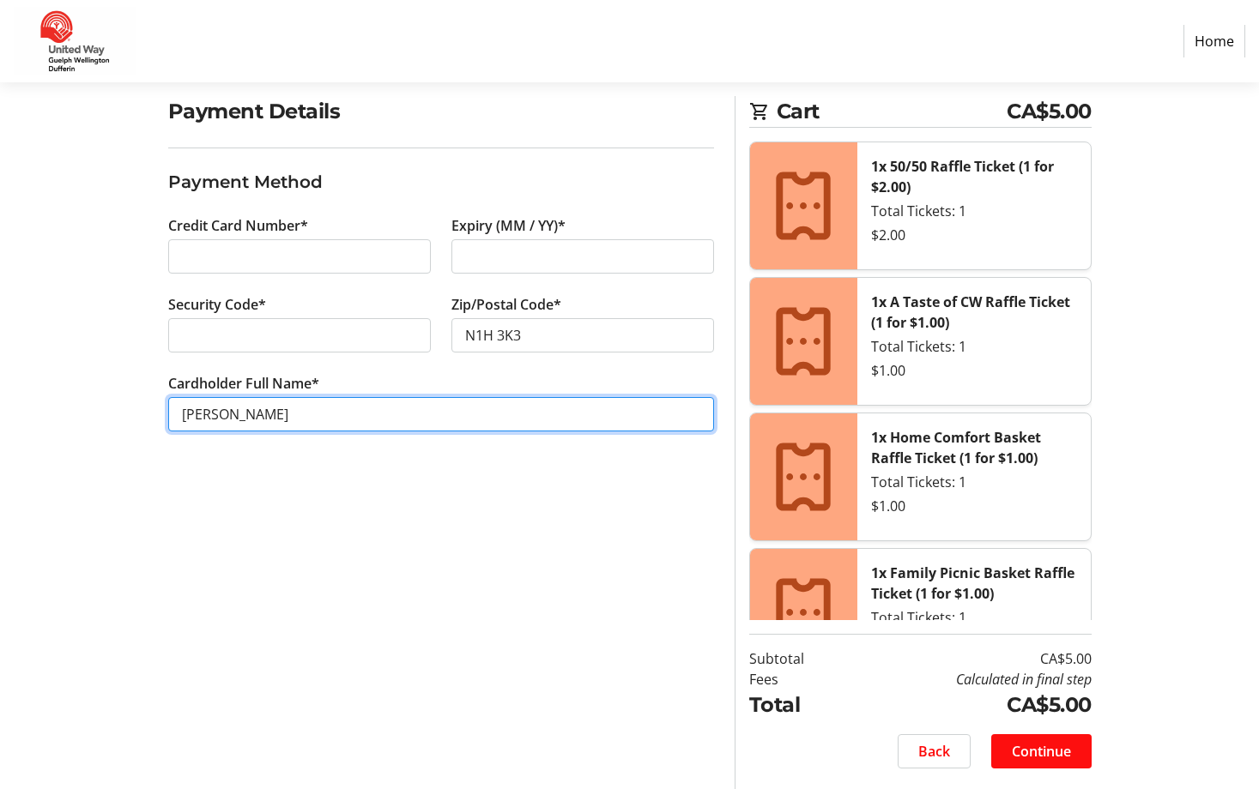
type input "[PERSON_NAME]"
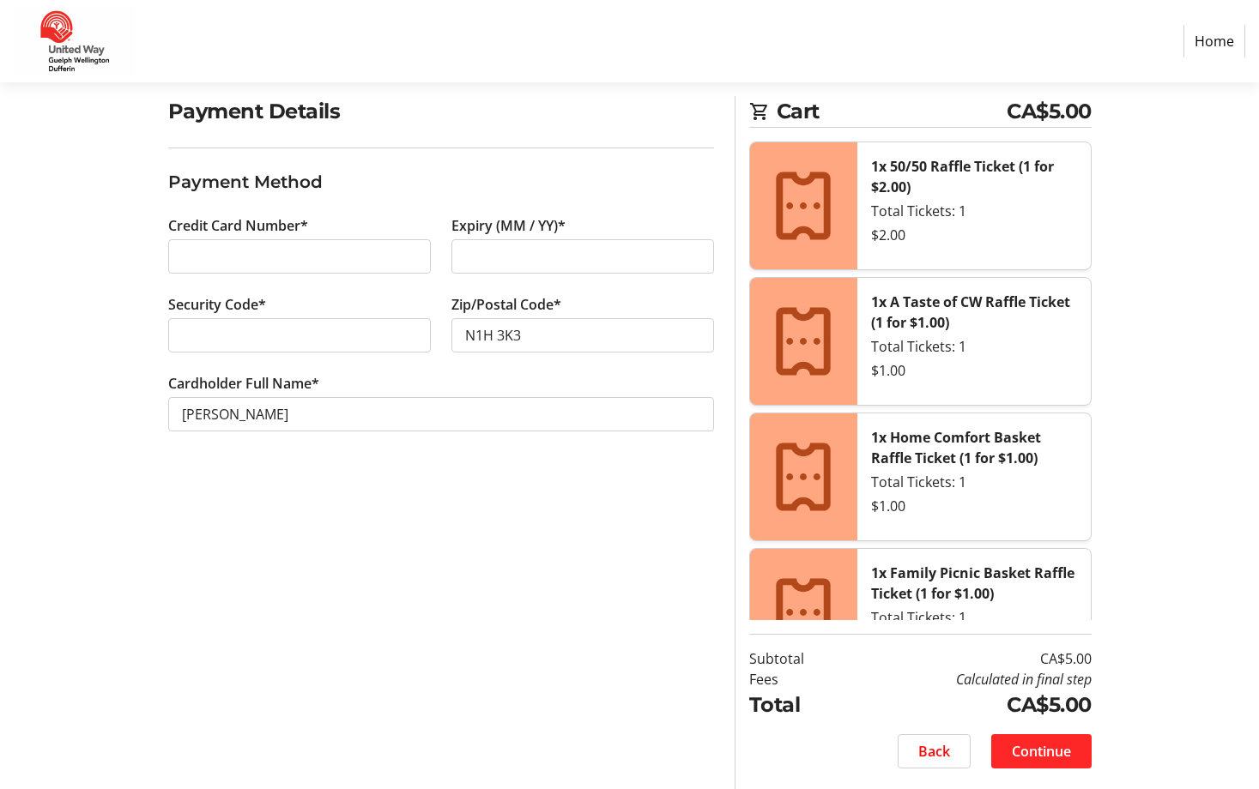
click at [1045, 757] on span "Continue" at bounding box center [1040, 751] width 59 height 21
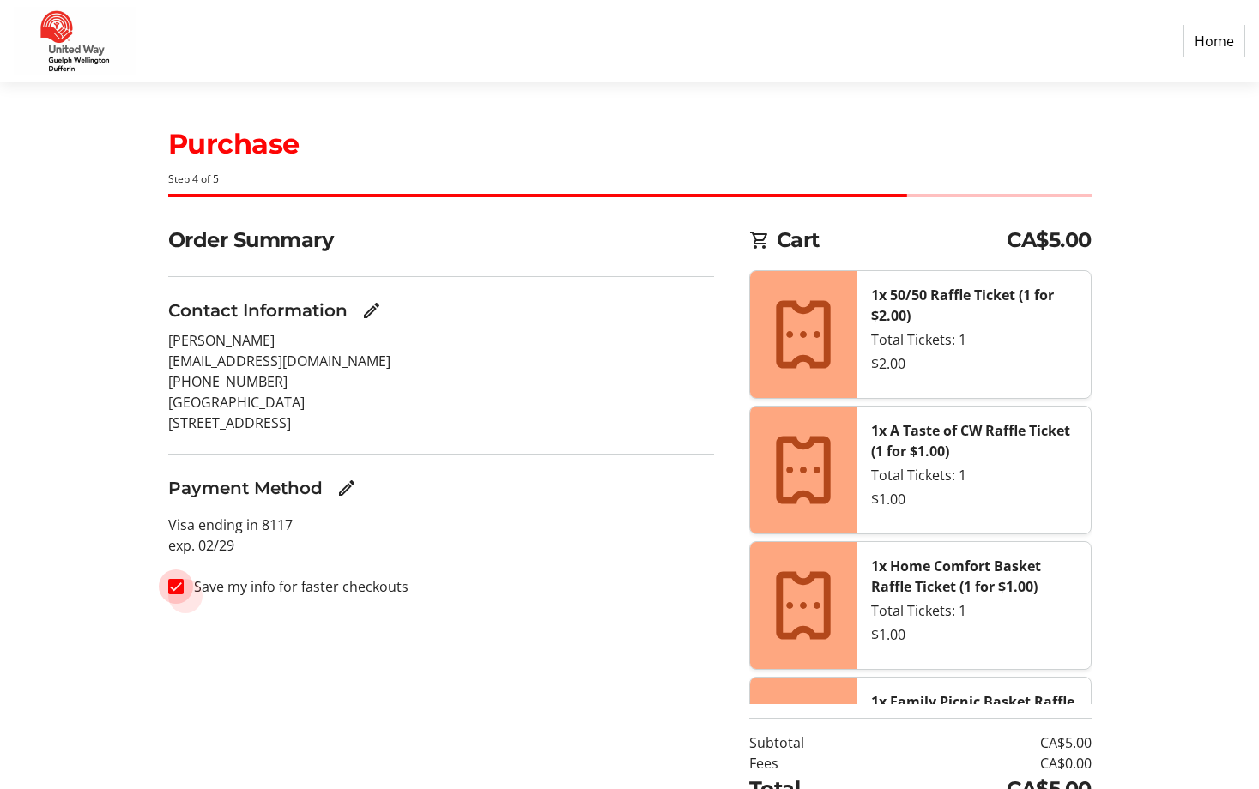
click at [174, 589] on input "Save my info for faster checkouts" at bounding box center [175, 586] width 15 height 15
checkbox input "true"
